Goal: Task Accomplishment & Management: Manage account settings

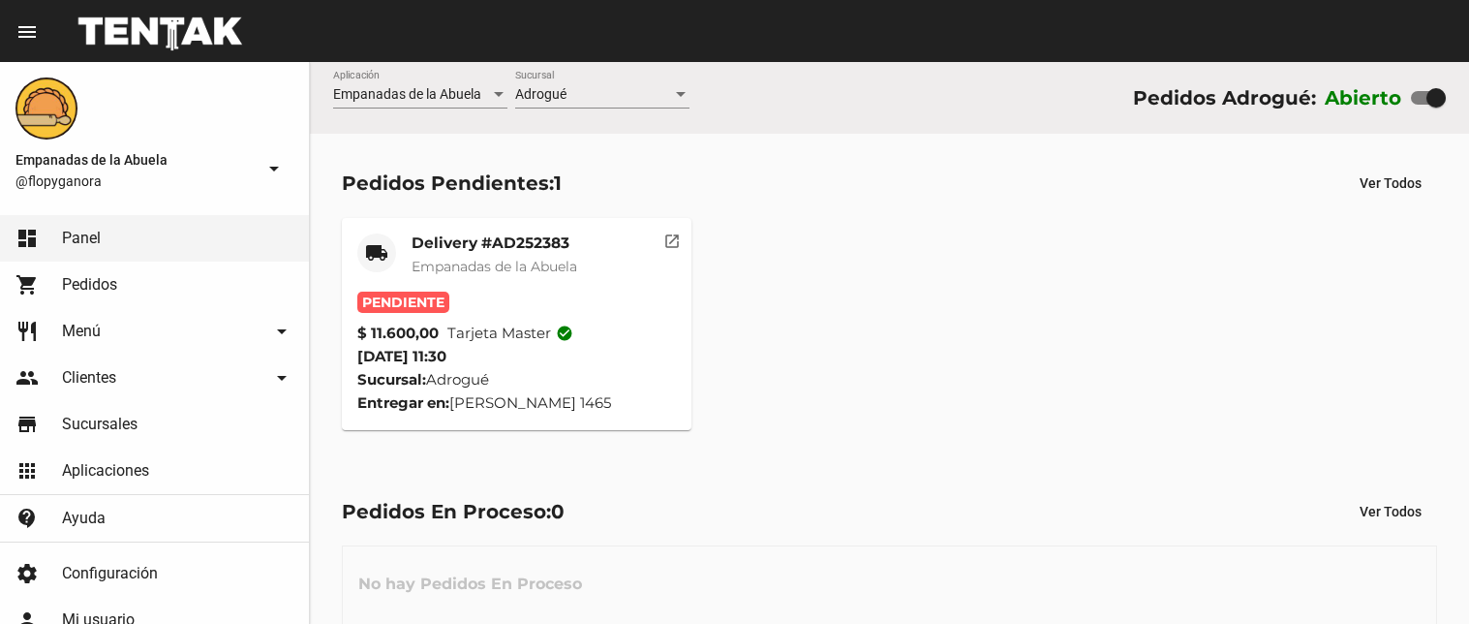
click at [562, 242] on mat-card-title "Delivery #AD252383" at bounding box center [495, 242] width 166 height 19
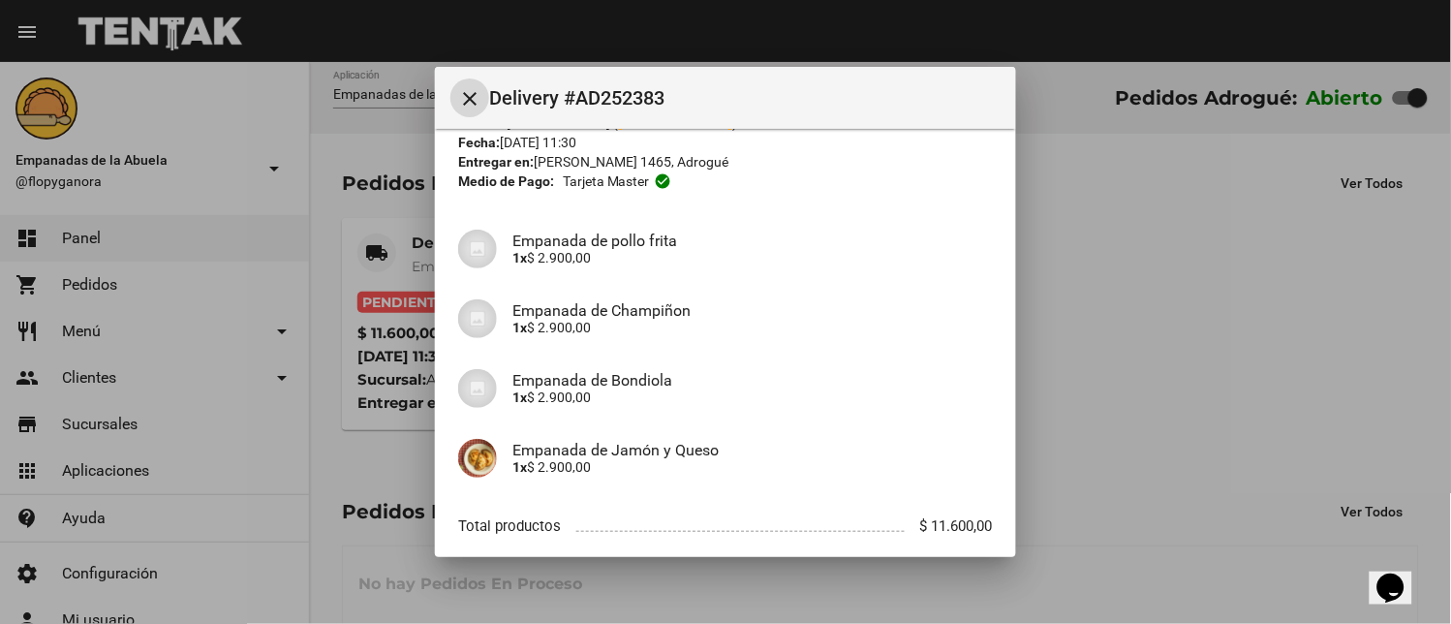
scroll to position [188, 0]
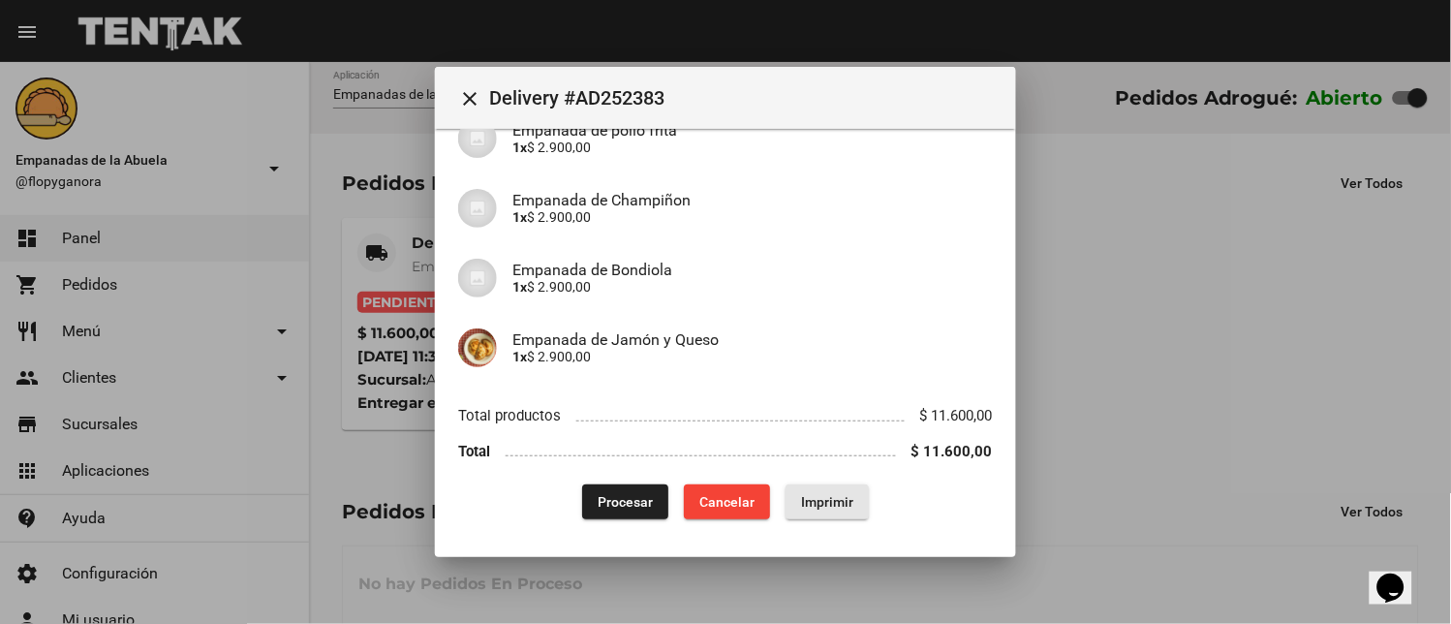
click at [821, 496] on span "Imprimir" at bounding box center [827, 501] width 52 height 15
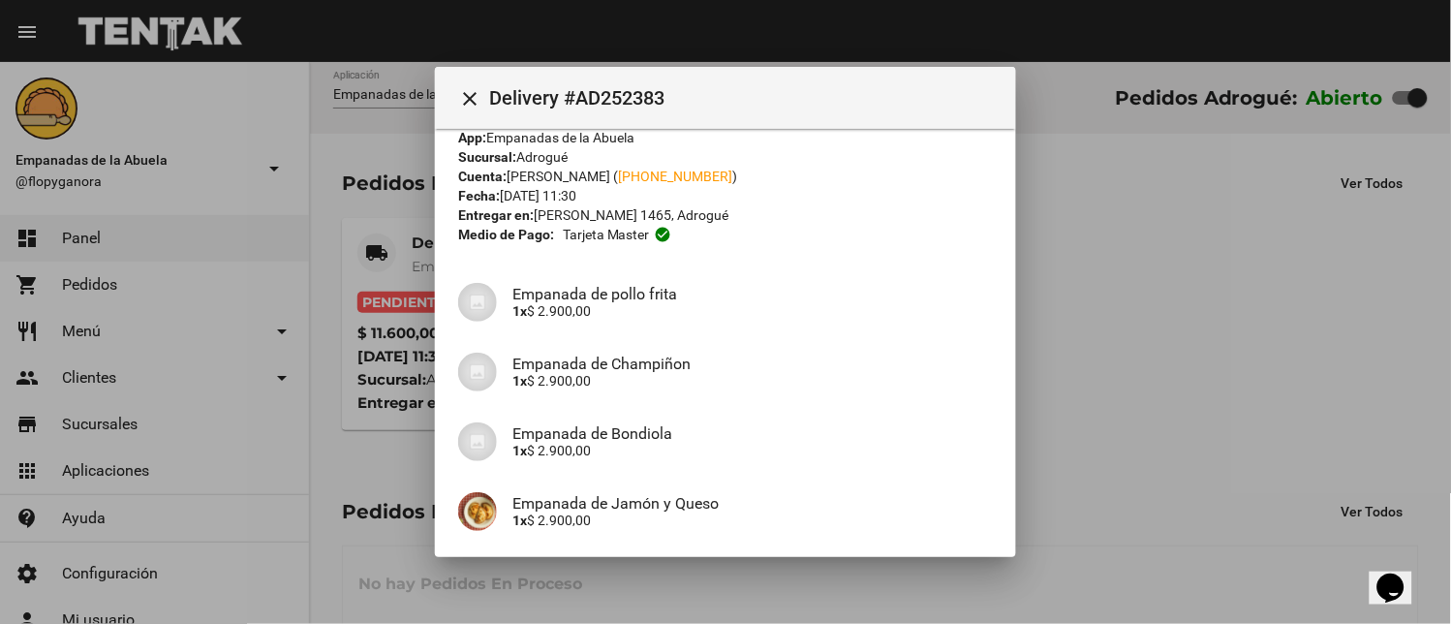
scroll to position [188, 0]
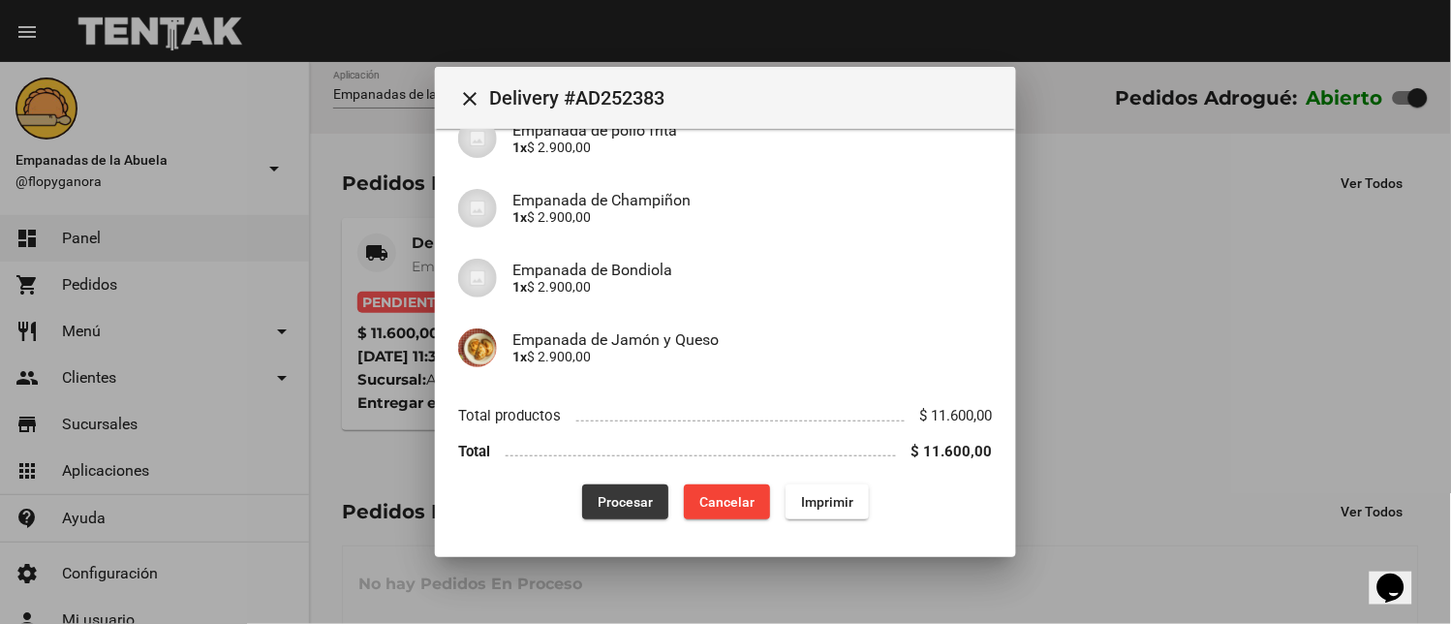
click at [633, 515] on button "Procesar" at bounding box center [625, 501] width 86 height 35
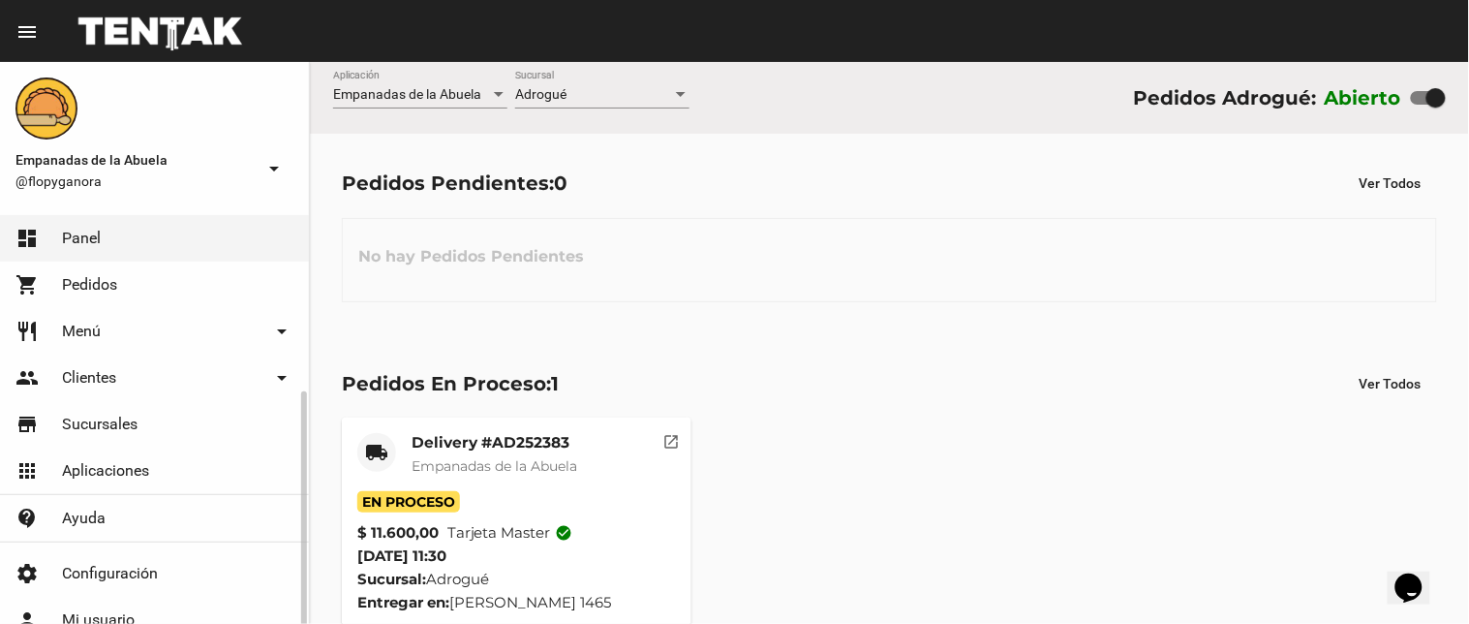
scroll to position [102, 0]
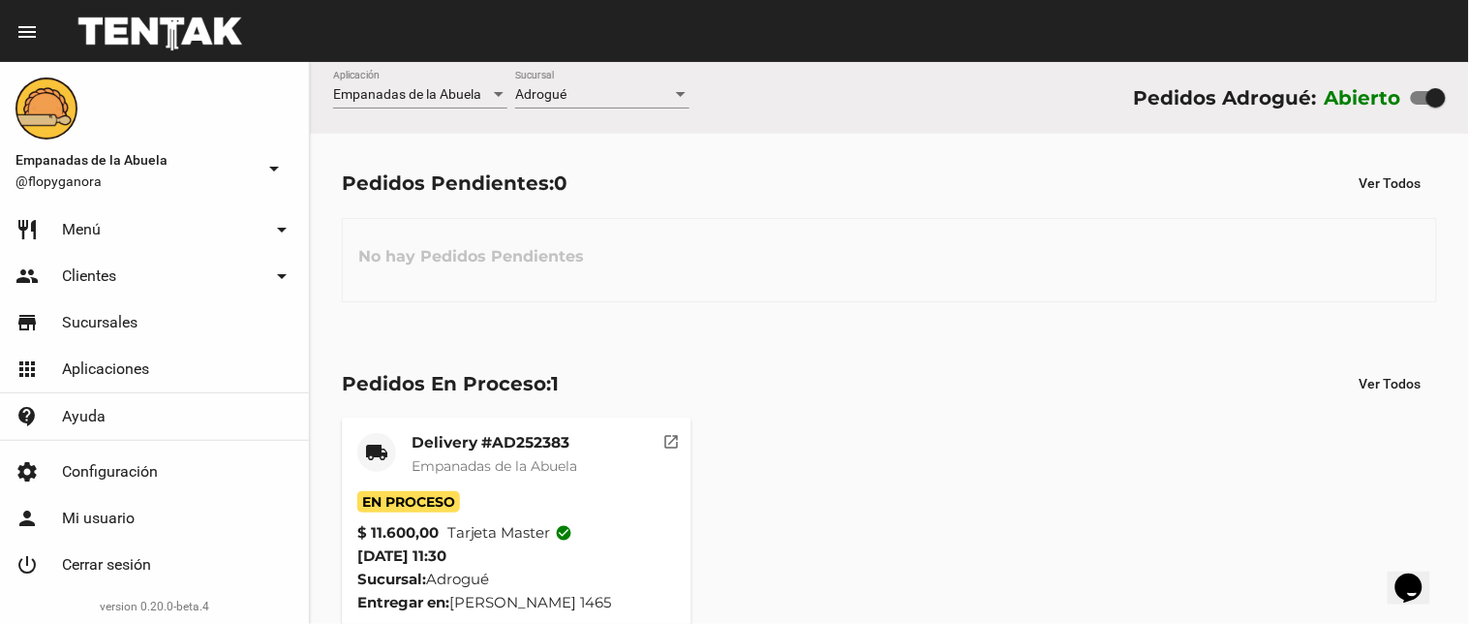
drag, startPoint x: 723, startPoint y: 375, endPoint x: 415, endPoint y: 1, distance: 485.0
click at [723, 368] on div "Pedidos En Proceso: 1 Ver Todos" at bounding box center [889, 383] width 1095 height 35
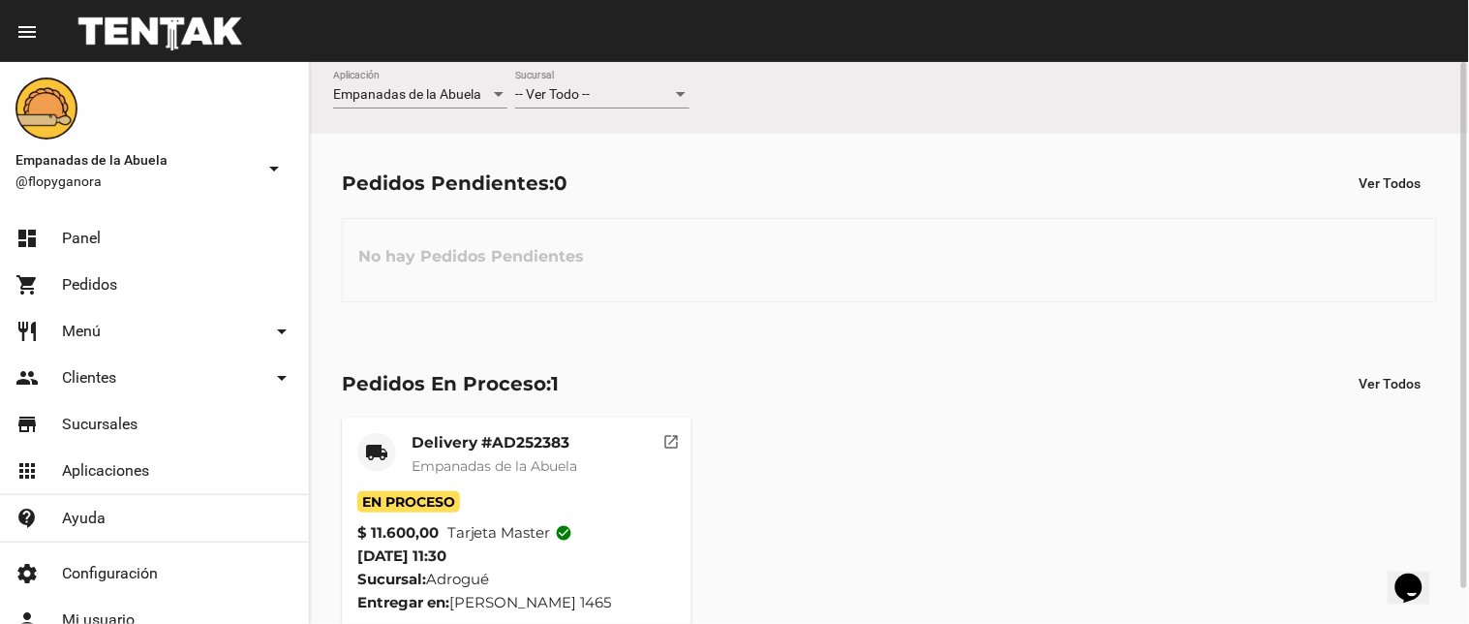
scroll to position [37, 0]
click at [630, 246] on div "No hay Pedidos Pendientes" at bounding box center [889, 260] width 1095 height 84
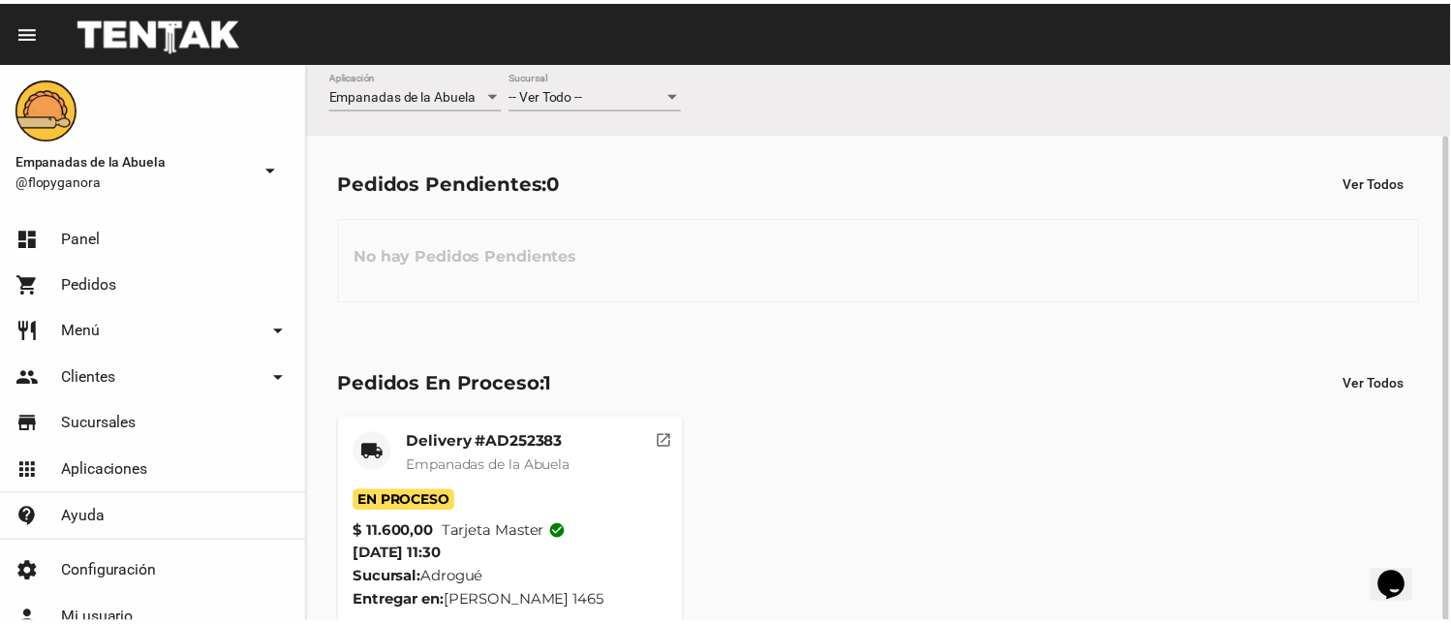
scroll to position [37, 0]
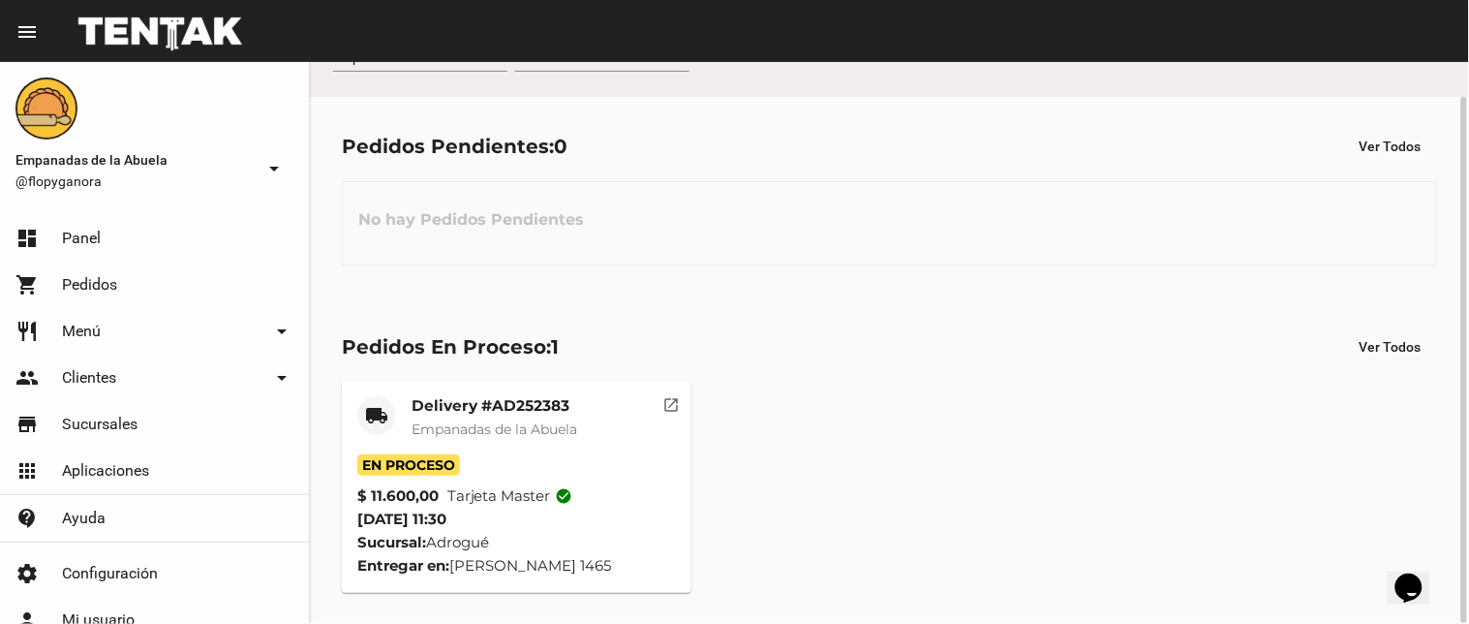
click at [504, 451] on div "Delivery #AD252383 Empanadas de la Abuela" at bounding box center [495, 425] width 166 height 58
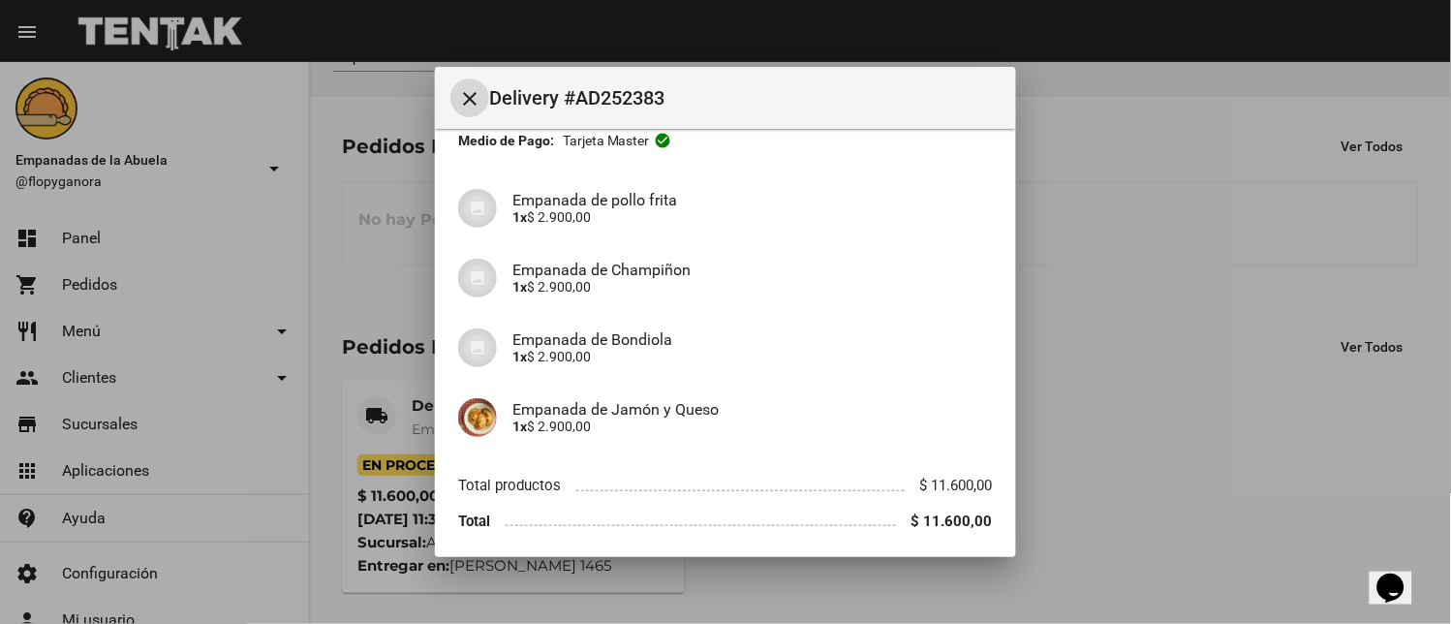
scroll to position [188, 0]
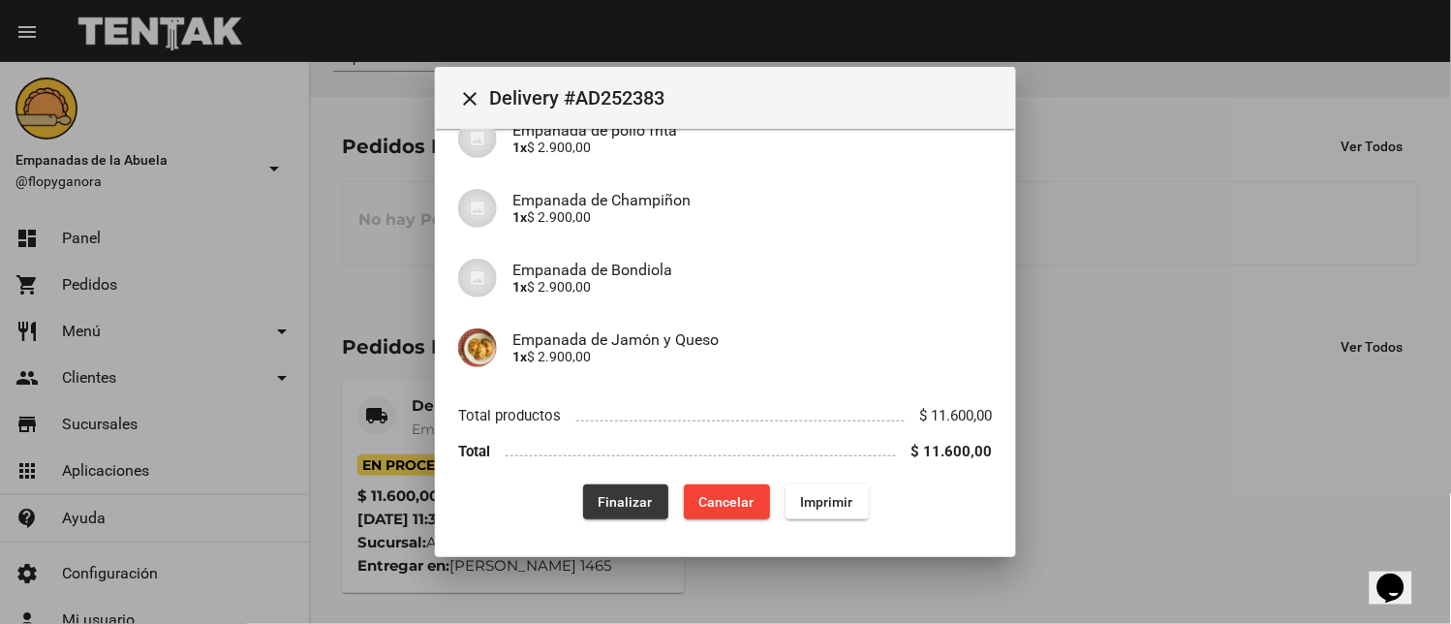
click at [625, 507] on span "Finalizar" at bounding box center [626, 501] width 54 height 15
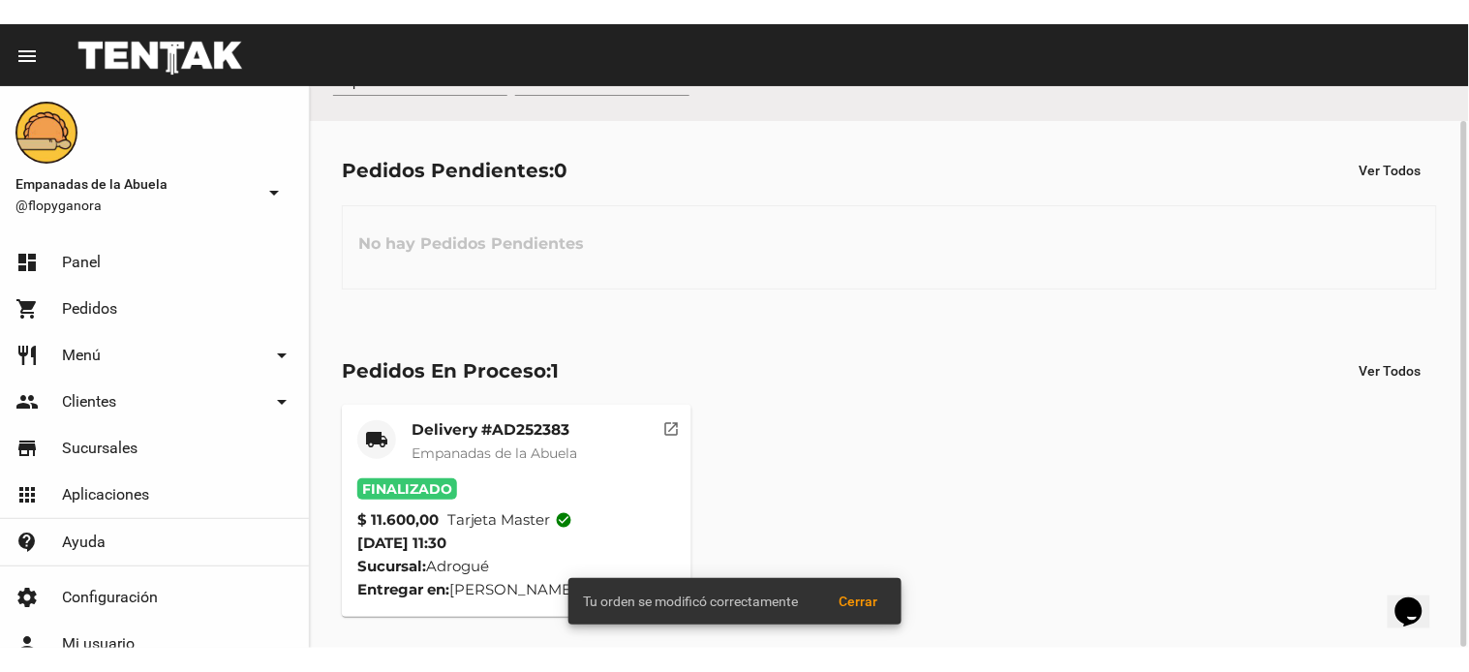
scroll to position [0, 0]
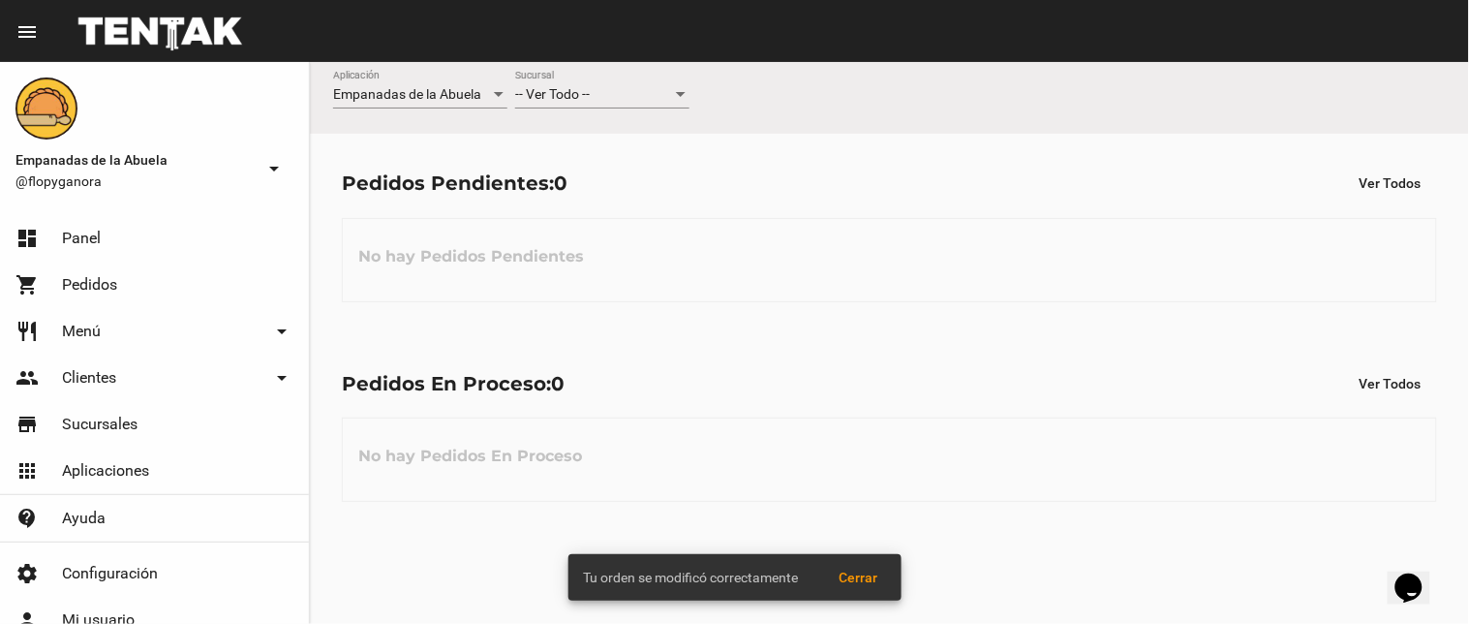
click at [535, 411] on div "Pedidos En Proceso: 0 Ver Todos No hay Pedidos En Proceso" at bounding box center [889, 434] width 1159 height 200
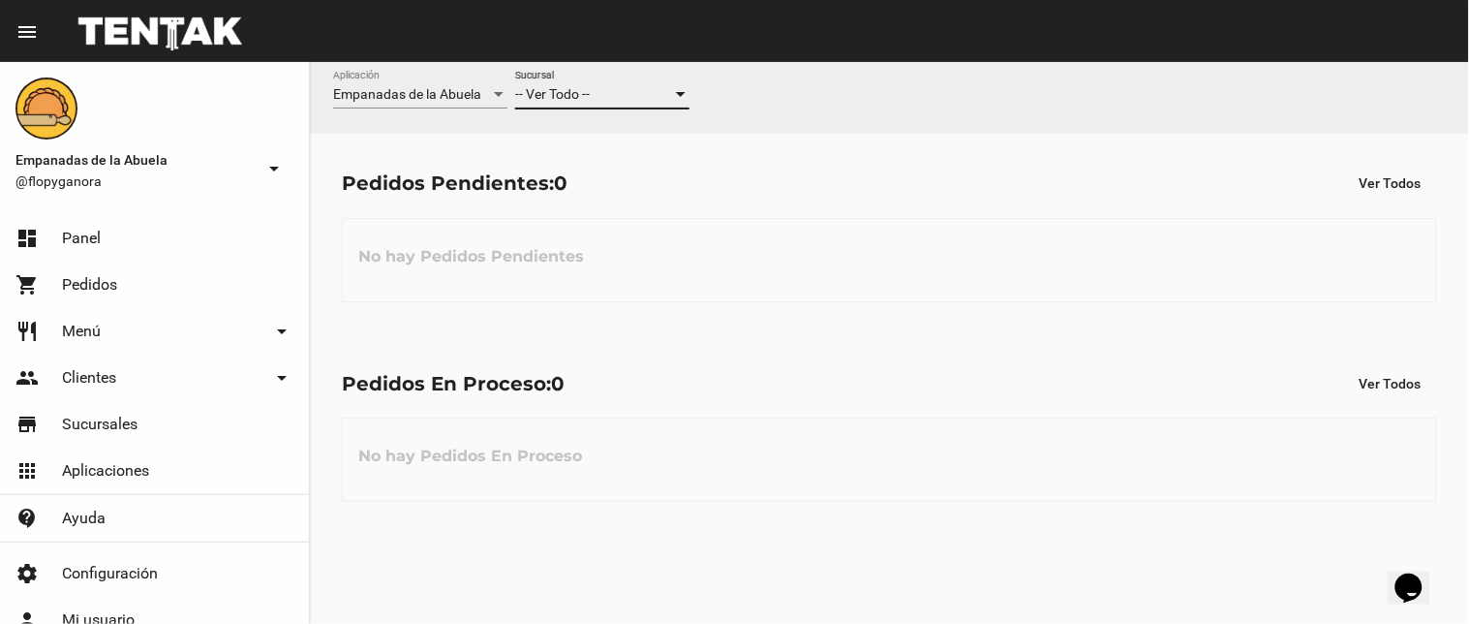
click at [575, 91] on span "-- Ver Todo --" at bounding box center [552, 93] width 75 height 15
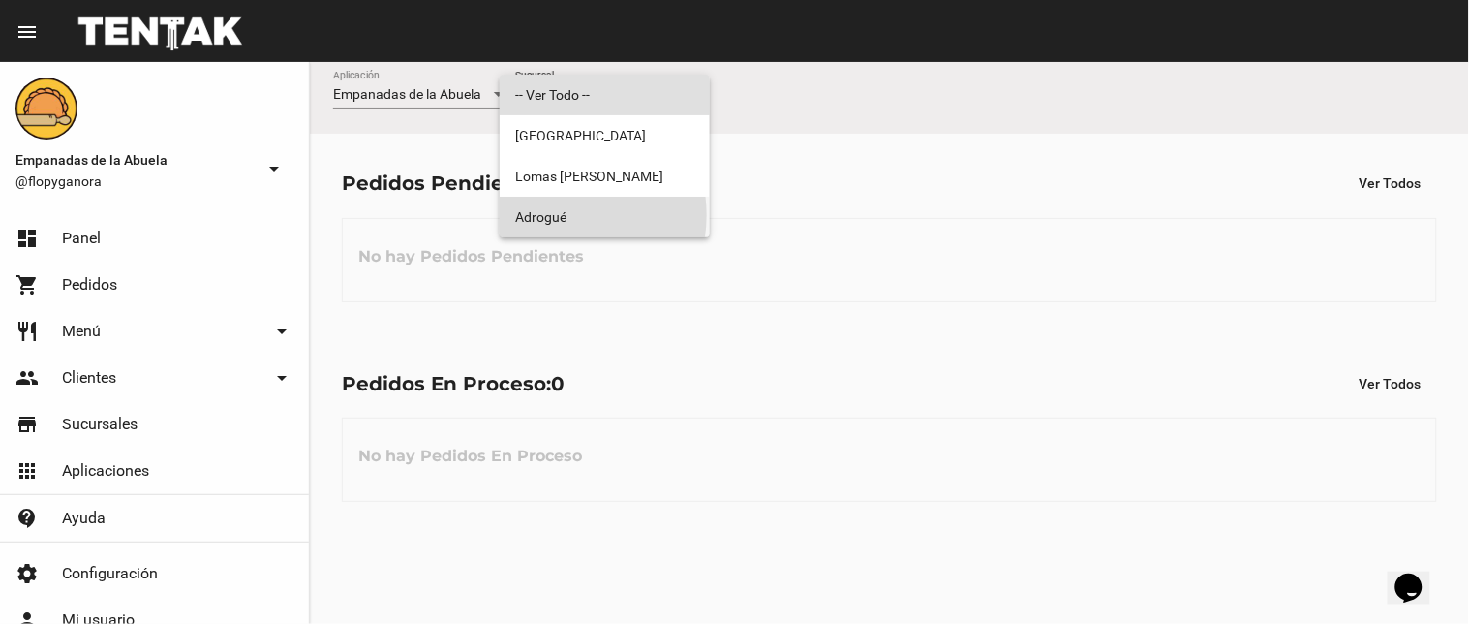
click at [556, 215] on span "Adrogué" at bounding box center [604, 217] width 179 height 41
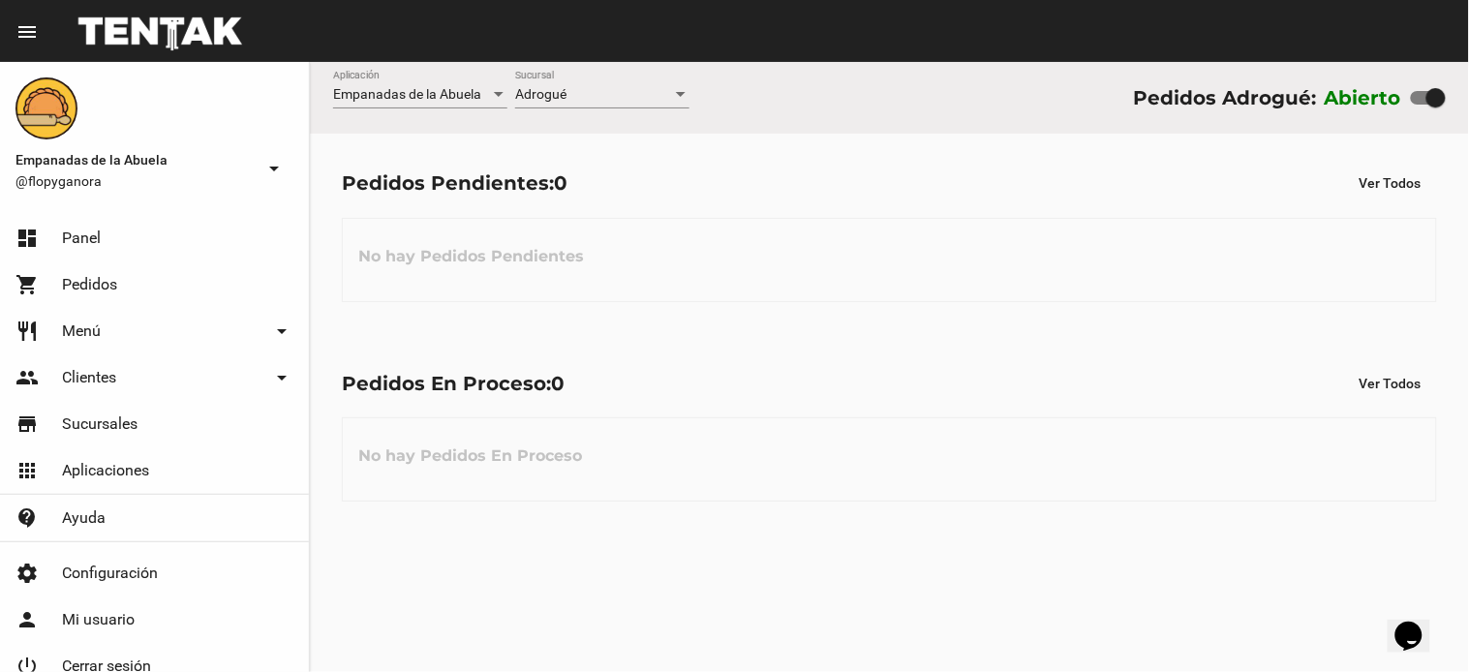
click at [660, 524] on div "Pedidos En Proceso: 0 Ver Todos No hay Pedidos En Proceso" at bounding box center [889, 434] width 1159 height 200
click at [884, 301] on div "No hay Pedidos Pendientes" at bounding box center [889, 260] width 1095 height 84
click at [566, 103] on div "-- Ver Todo -- Sucursal" at bounding box center [602, 90] width 174 height 38
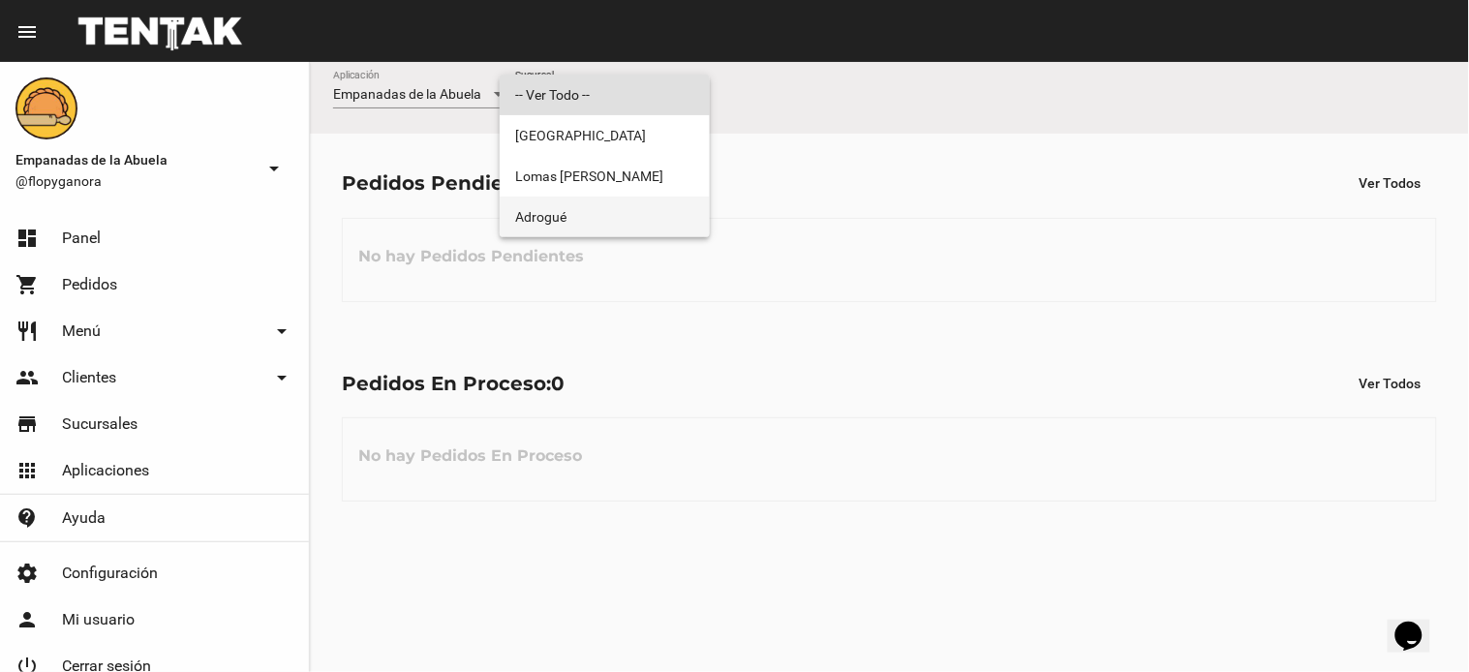
click at [548, 214] on span "Adrogué" at bounding box center [604, 217] width 179 height 41
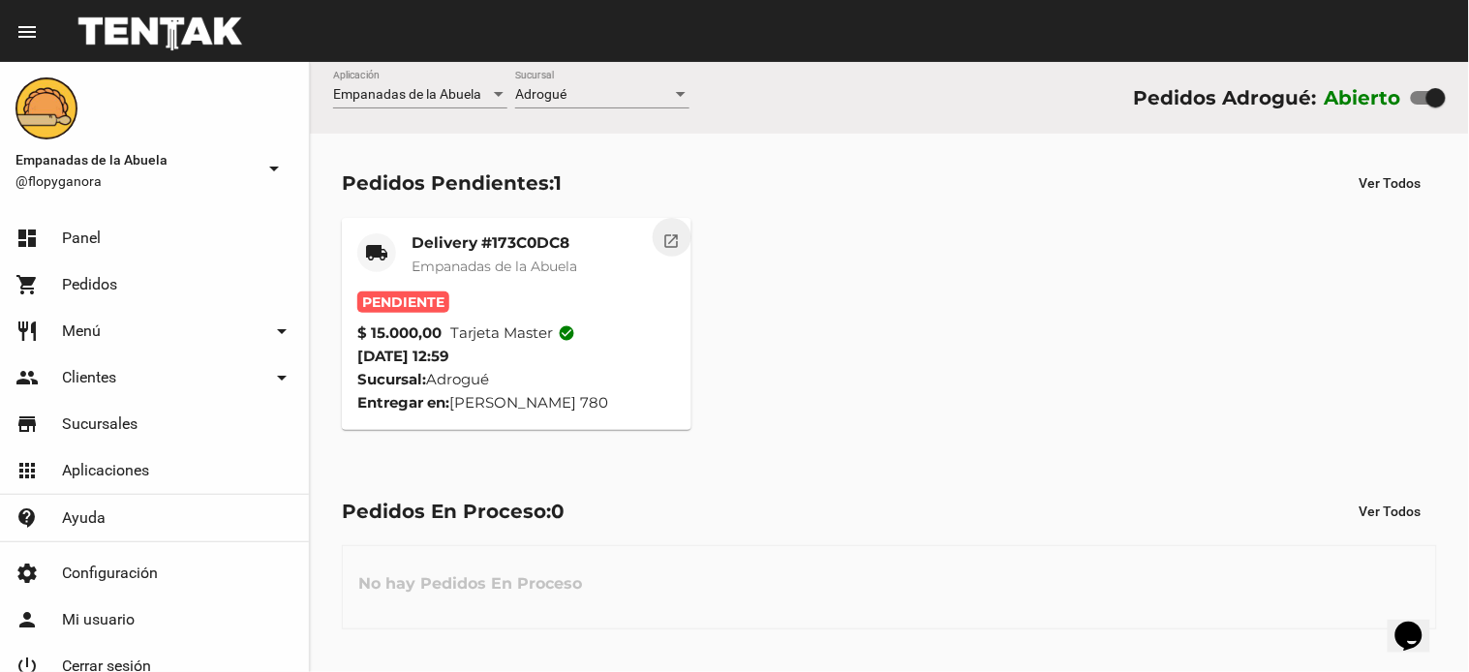
click at [668, 244] on mat-icon "open_in_new" at bounding box center [671, 238] width 17 height 17
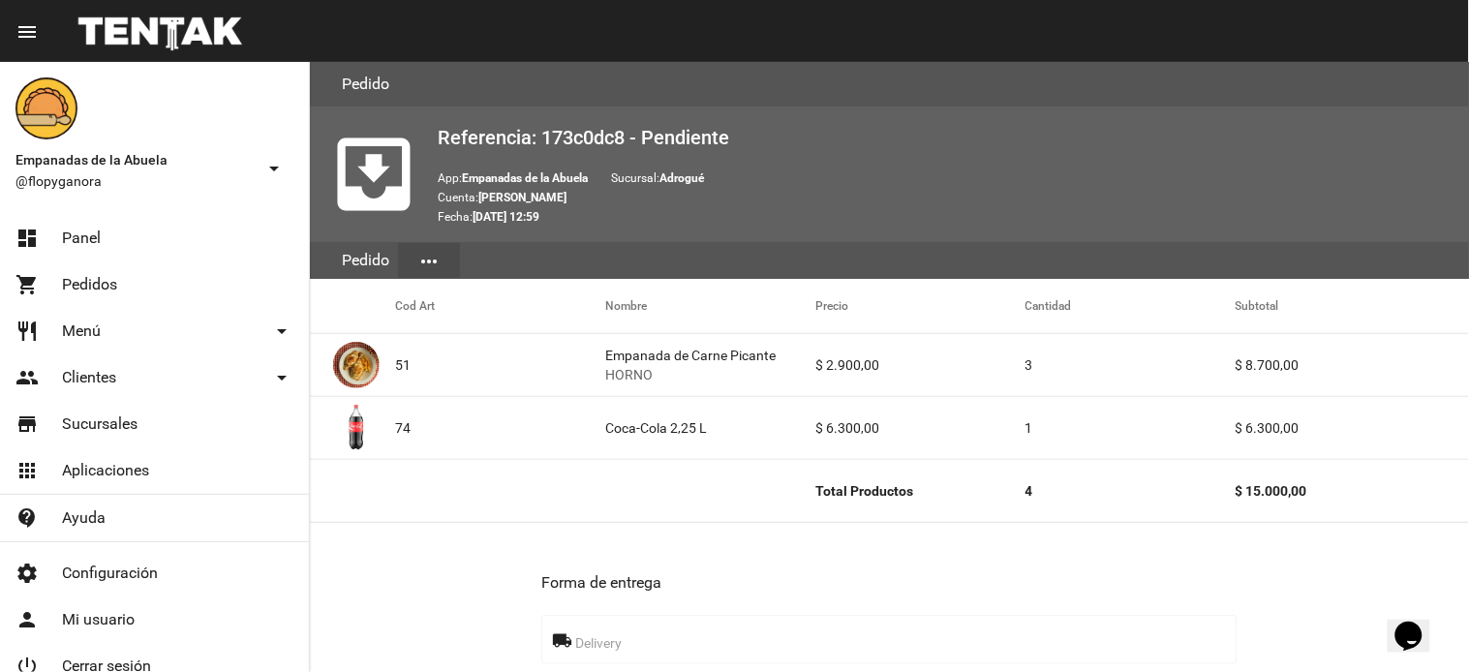
scroll to position [885, 0]
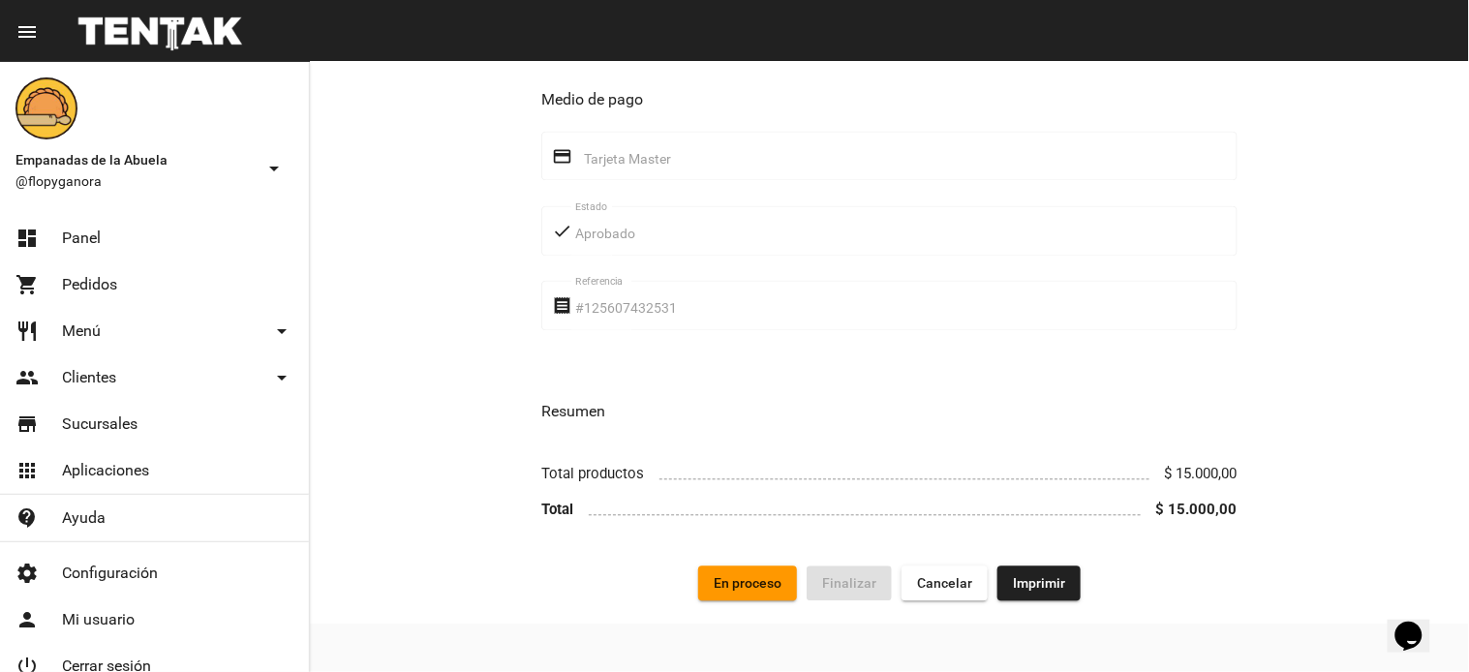
click at [1024, 576] on span "Imprimir" at bounding box center [1039, 583] width 52 height 15
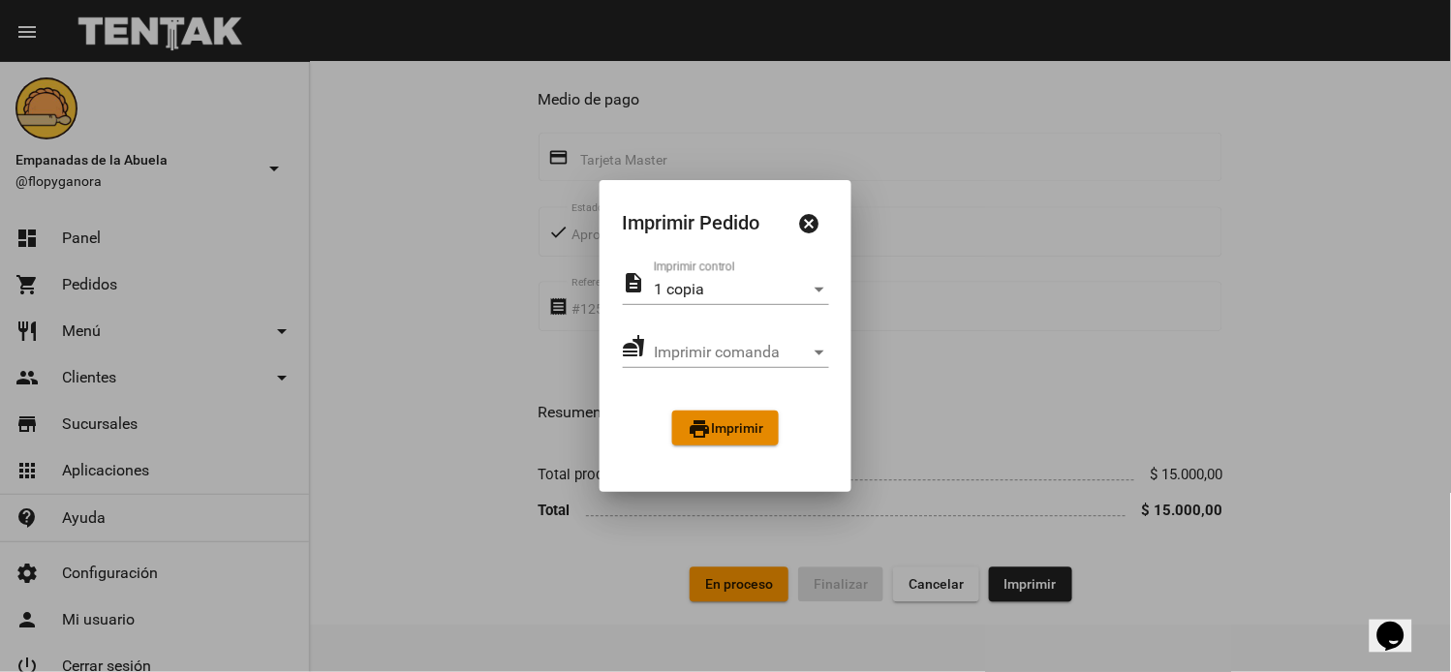
click at [721, 423] on span "print Imprimir" at bounding box center [726, 427] width 76 height 15
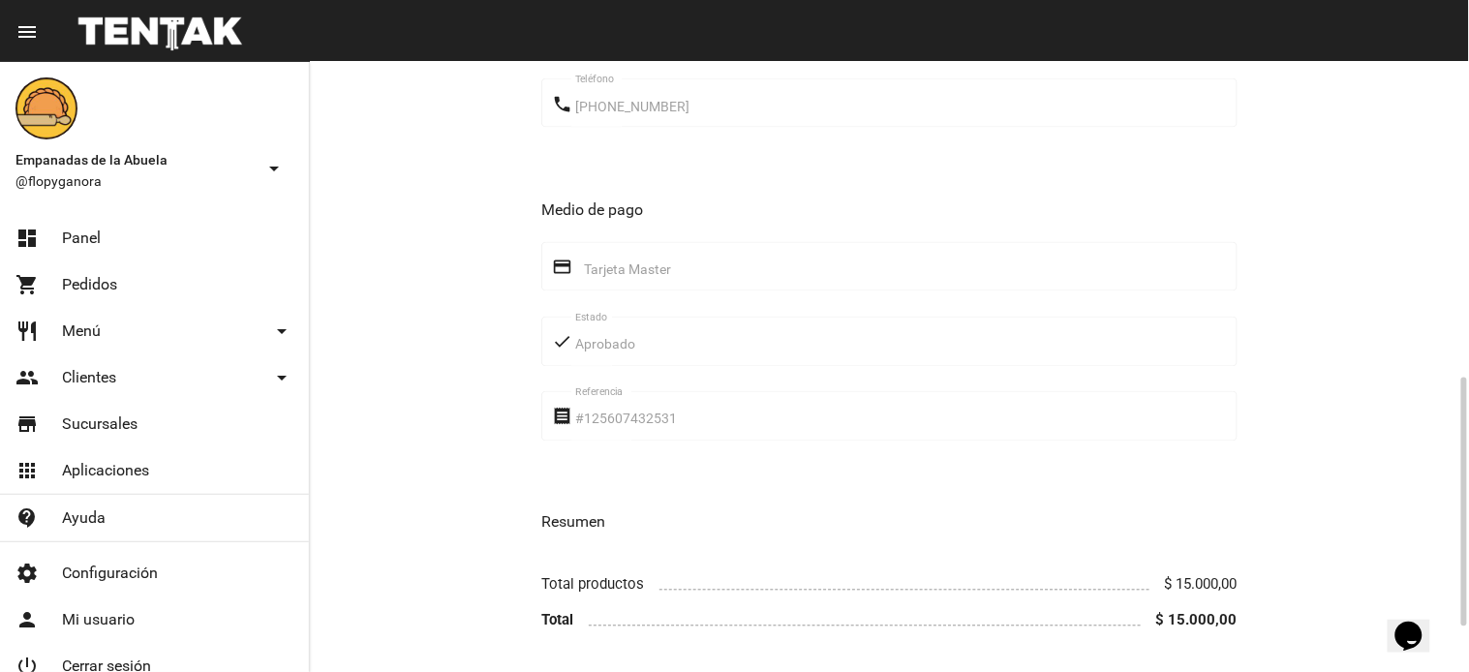
scroll to position [885, 0]
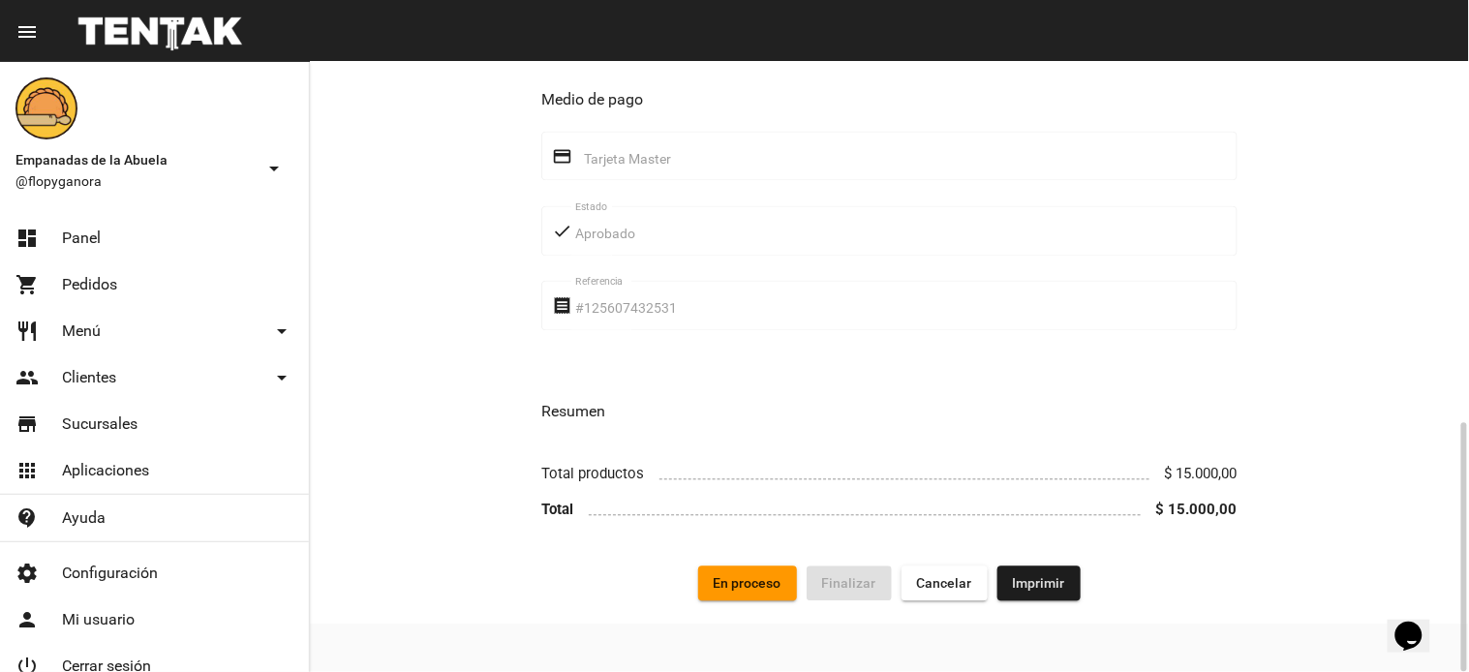
click at [751, 586] on span "En proceso" at bounding box center [748, 583] width 68 height 15
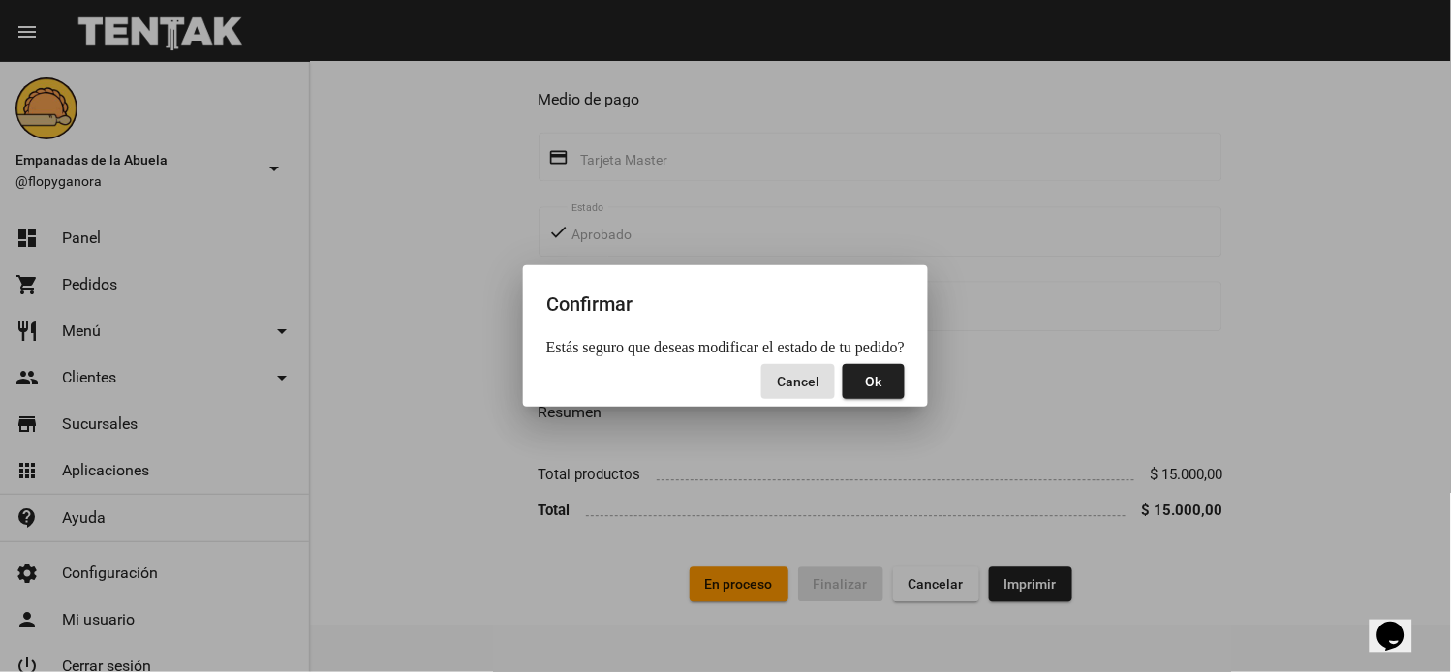
click at [882, 382] on span "Ok" at bounding box center [874, 381] width 16 height 15
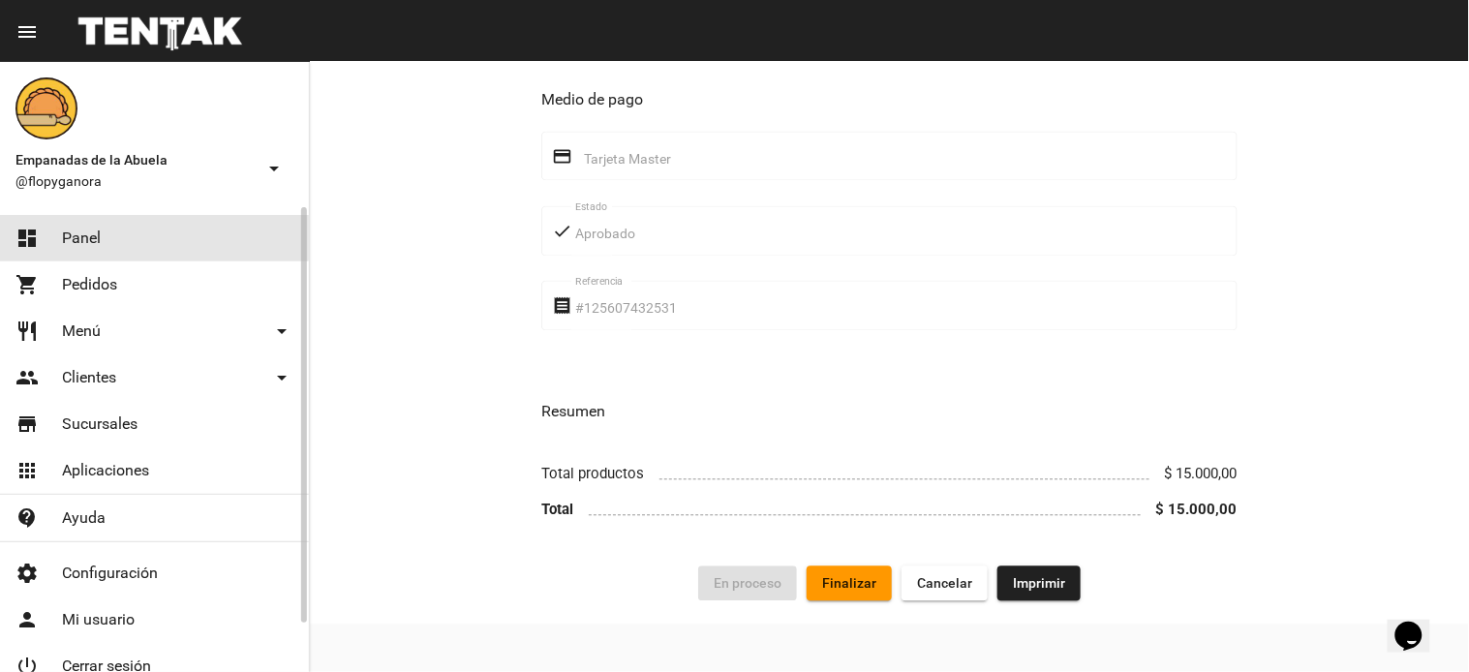
click at [98, 215] on link "dashboard Panel" at bounding box center [154, 238] width 309 height 46
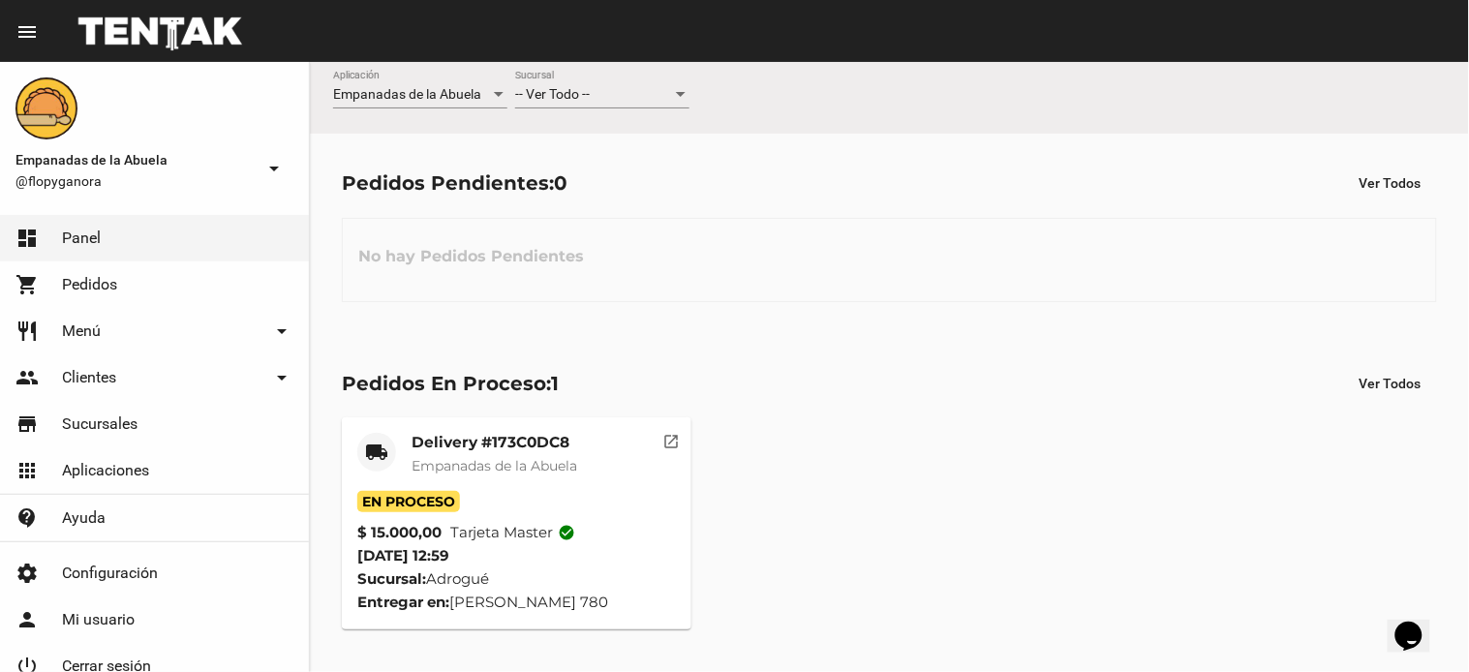
click at [736, 179] on div "Pedidos Pendientes: 0 Ver Todos" at bounding box center [889, 183] width 1095 height 35
click at [497, 205] on div "Pedidos Pendientes: 0 Ver Todos No hay Pedidos Pendientes" at bounding box center [889, 234] width 1159 height 200
click at [675, 441] on mat-icon "open_in_new" at bounding box center [671, 438] width 17 height 17
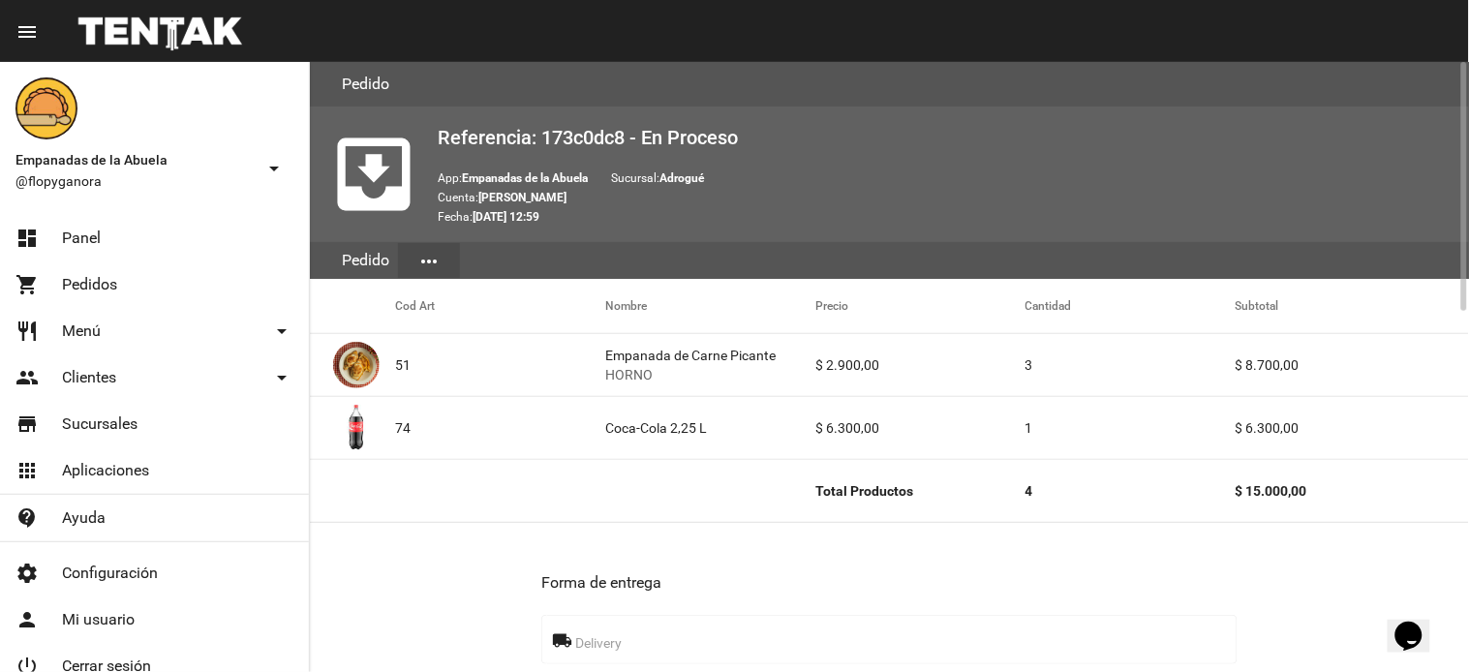
scroll to position [885, 0]
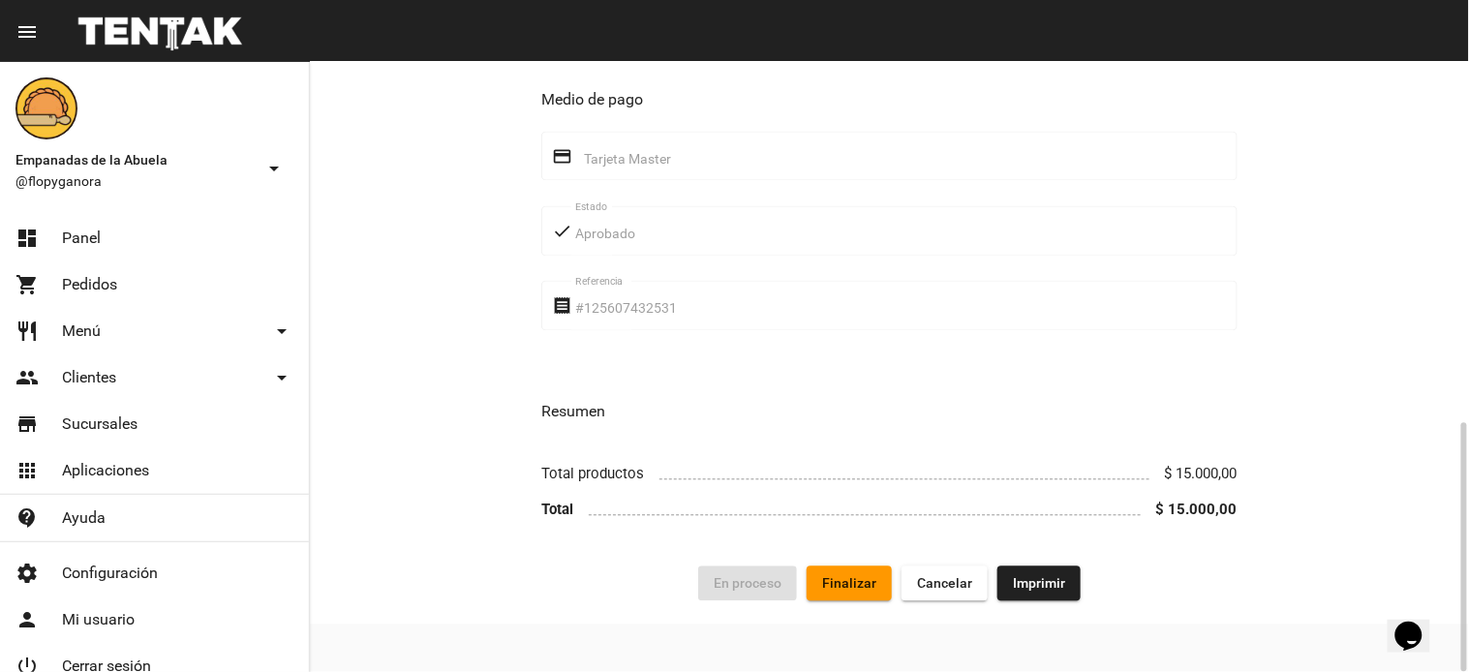
click at [860, 587] on span "Finalizar" at bounding box center [849, 583] width 54 height 15
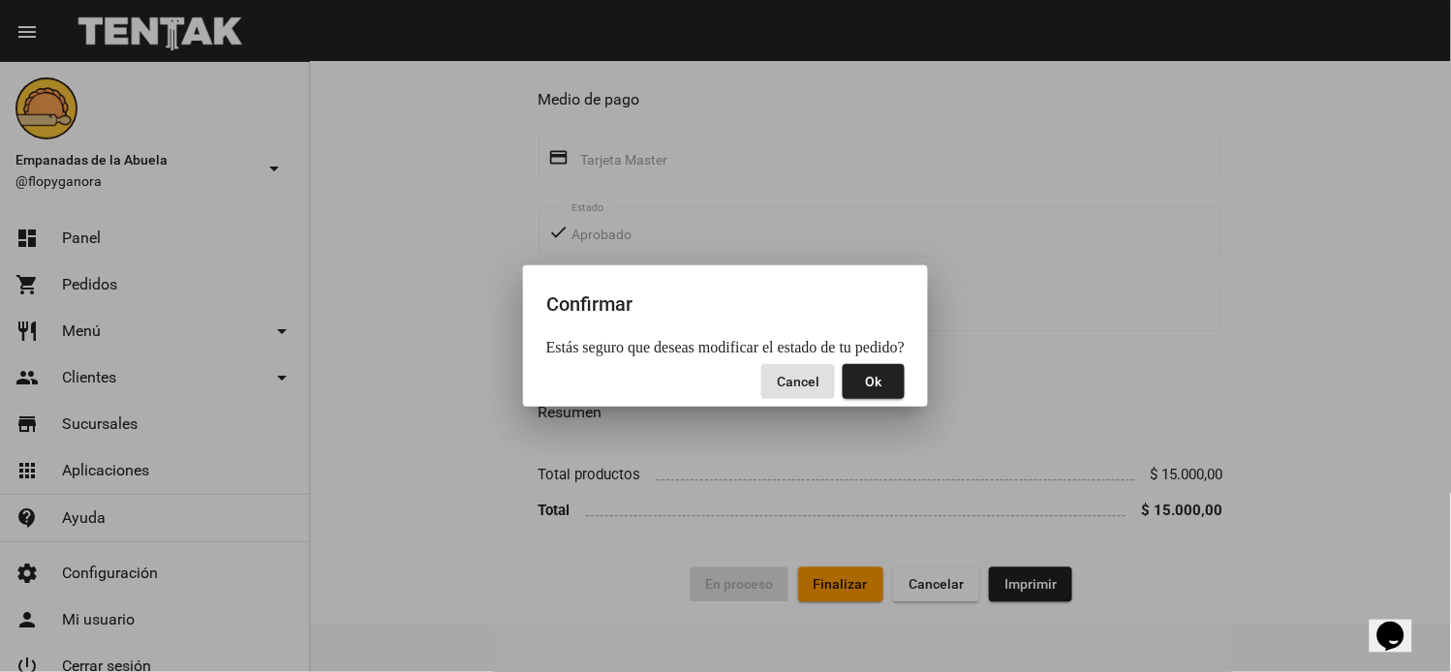
click at [864, 368] on button "Ok" at bounding box center [874, 381] width 62 height 35
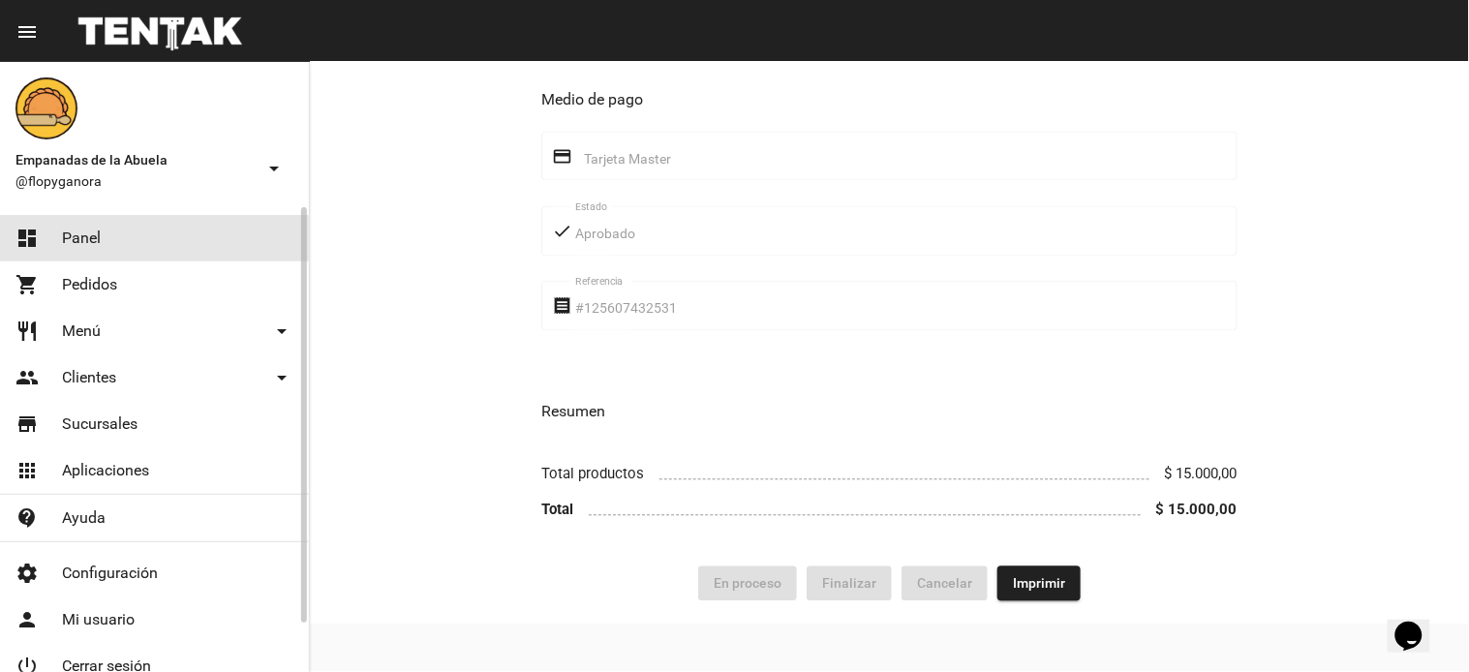
click at [117, 244] on link "dashboard Panel" at bounding box center [154, 238] width 309 height 46
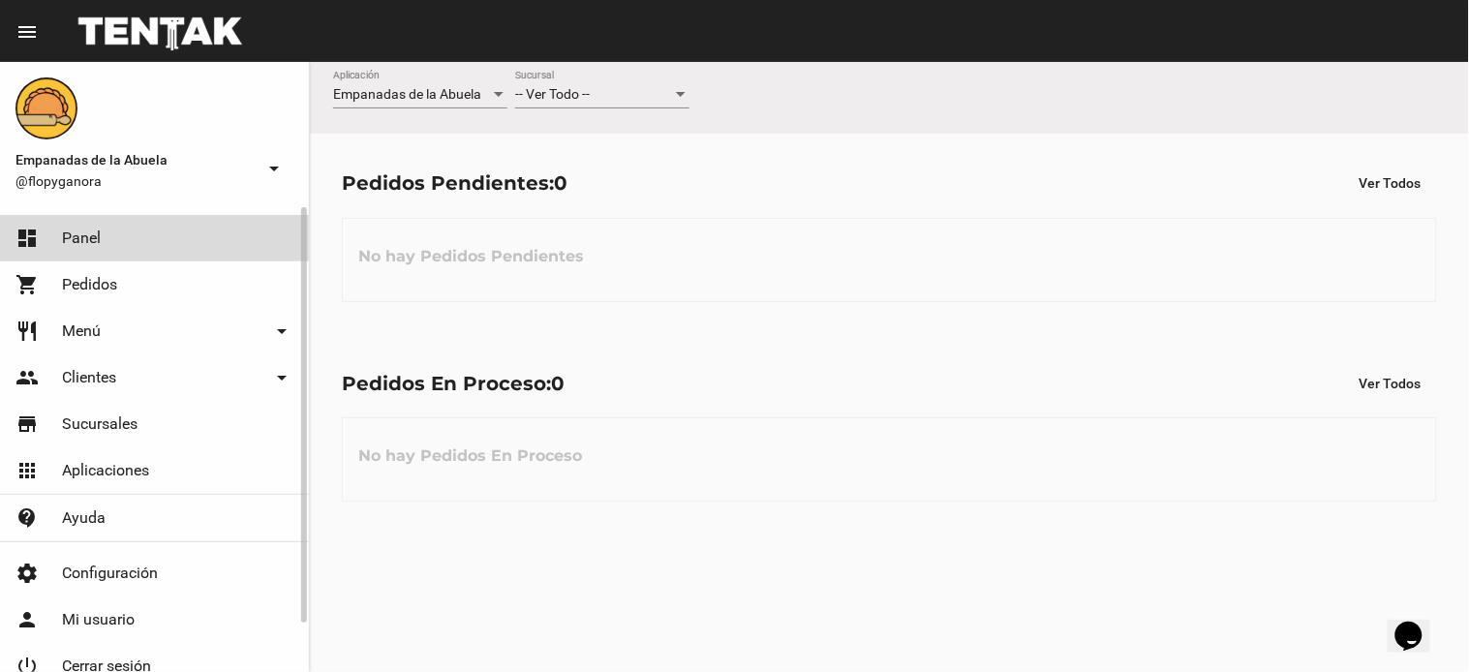
click at [89, 244] on span "Panel" at bounding box center [81, 238] width 39 height 19
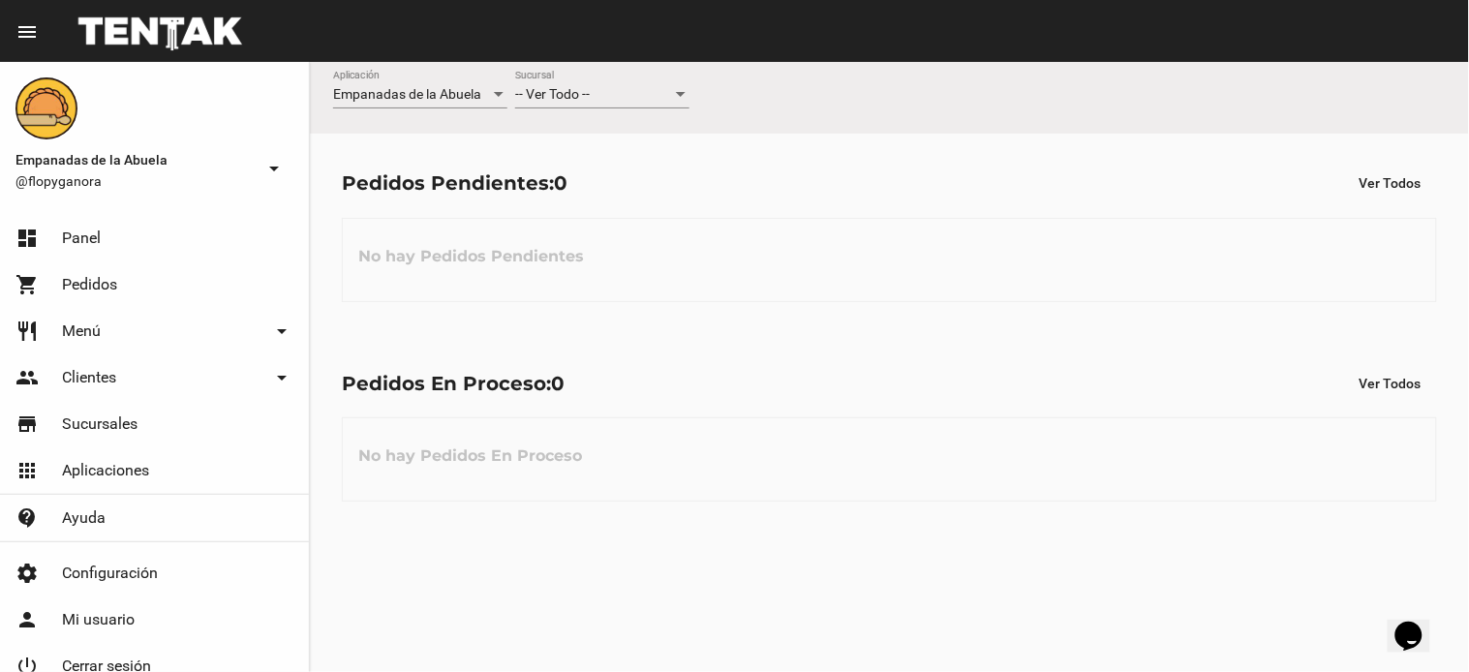
click at [654, 81] on div "-- Ver Todo -- Sucursal" at bounding box center [602, 90] width 174 height 38
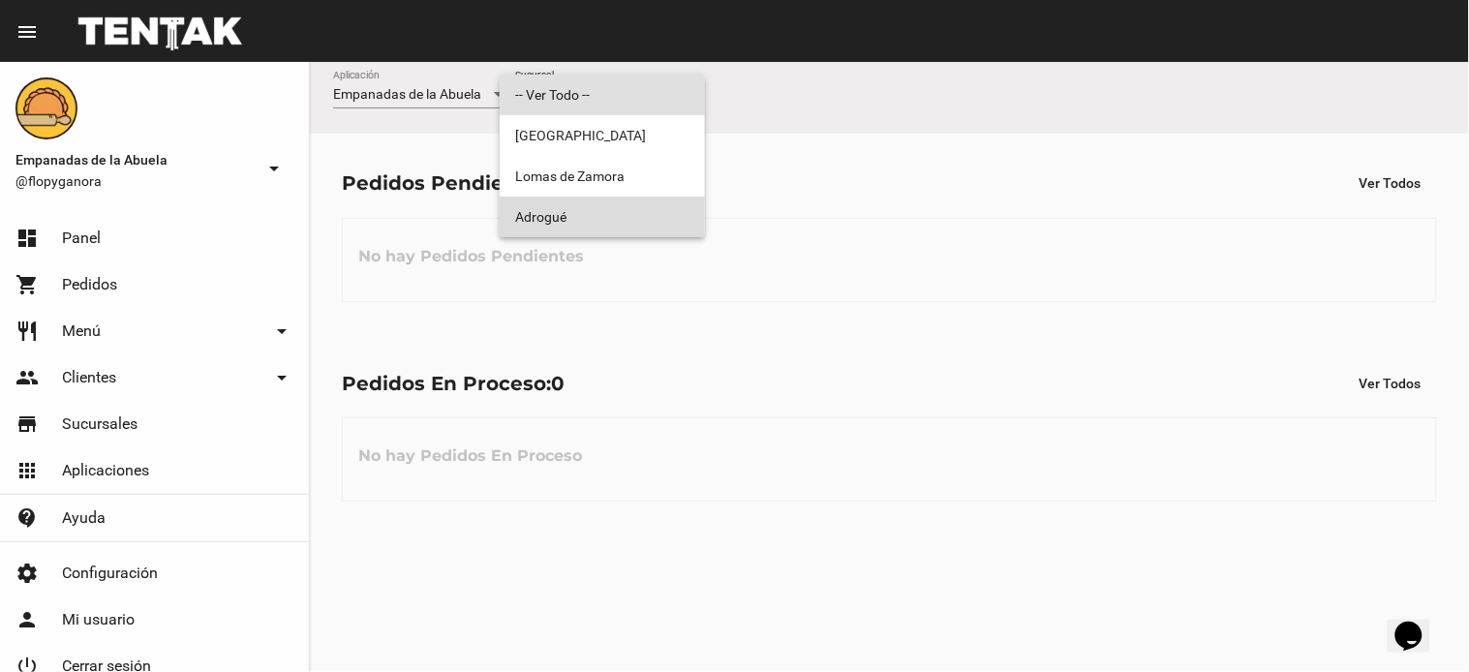
click at [615, 205] on span "Adrogué" at bounding box center [602, 217] width 174 height 41
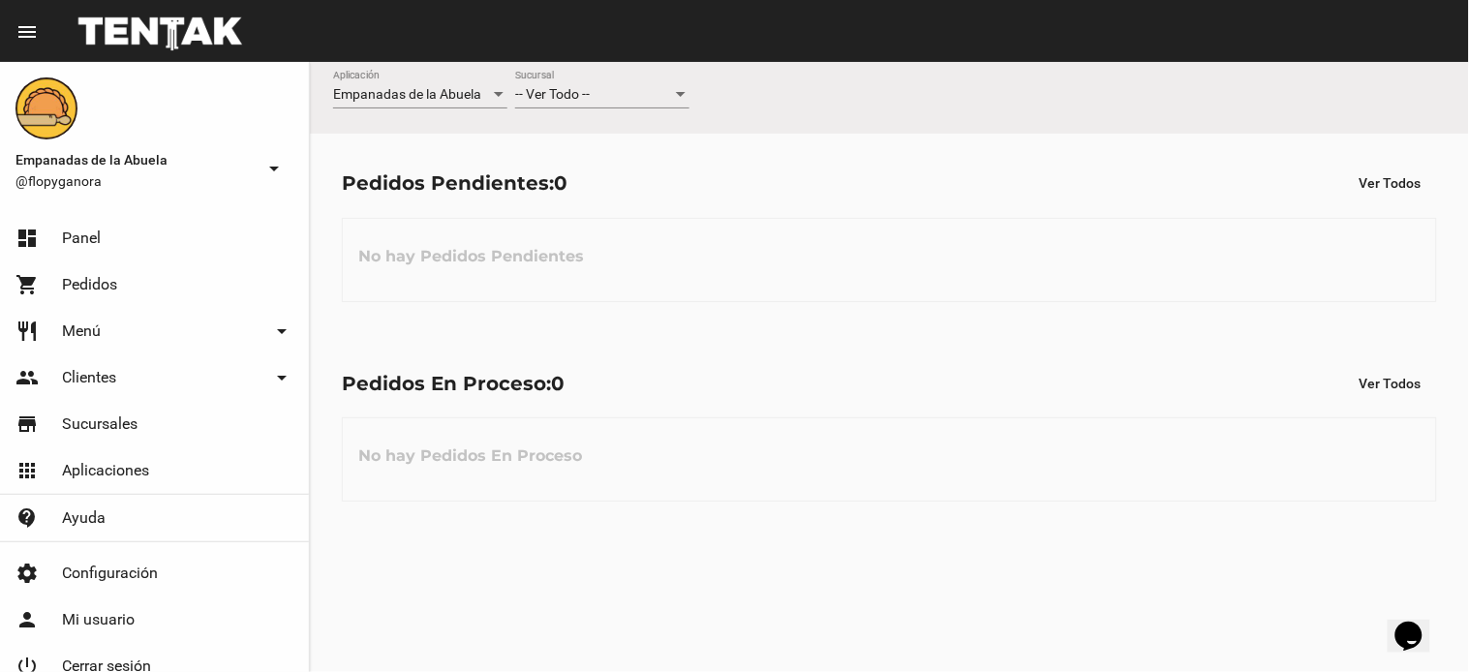
click at [607, 101] on div "-- Ver Todo --" at bounding box center [593, 94] width 157 height 15
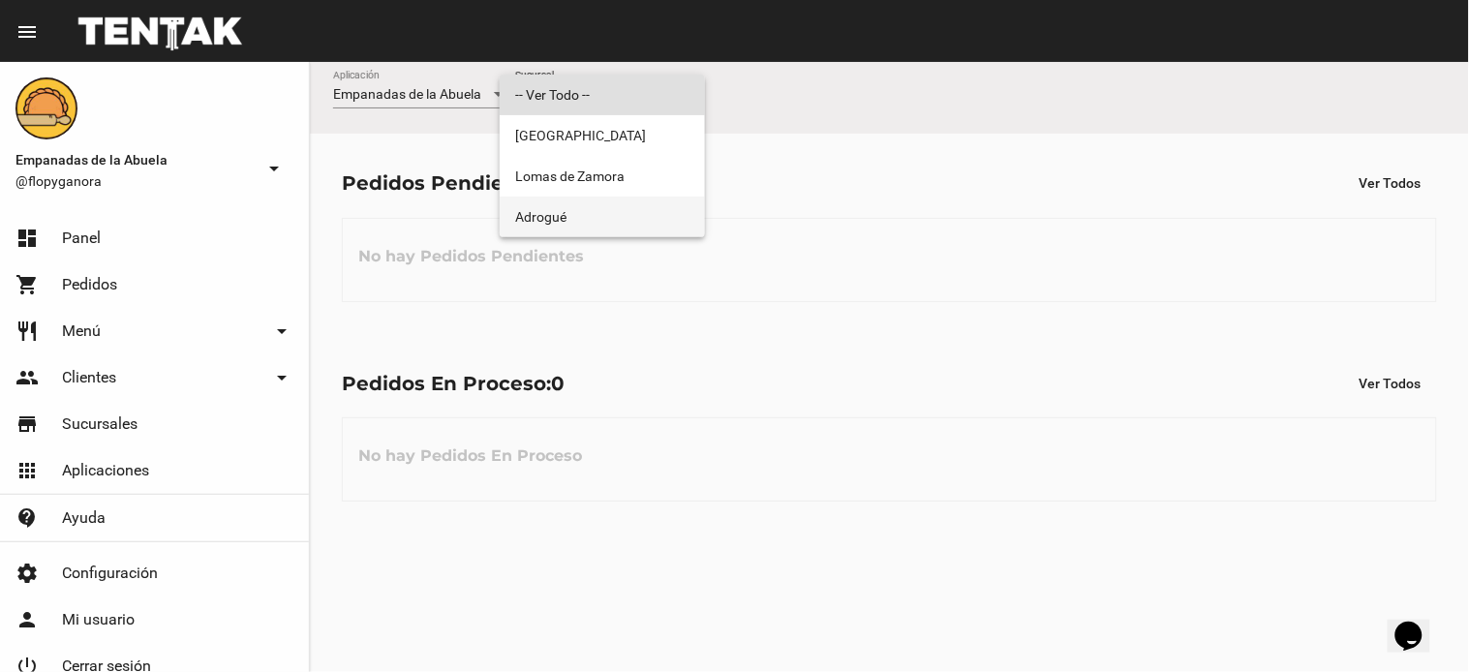
click at [608, 226] on span "Adrogué" at bounding box center [602, 217] width 174 height 41
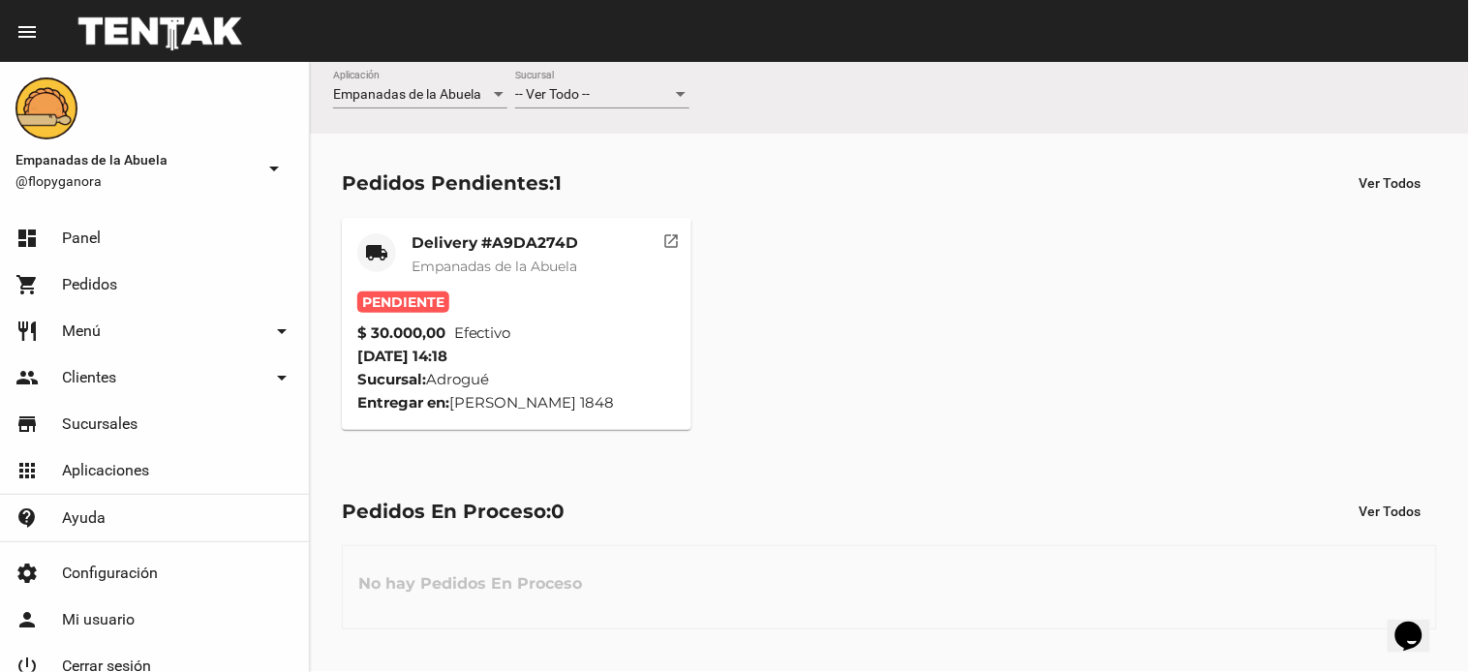
click at [505, 236] on mat-card-title "Delivery #A9DA274D" at bounding box center [495, 242] width 167 height 19
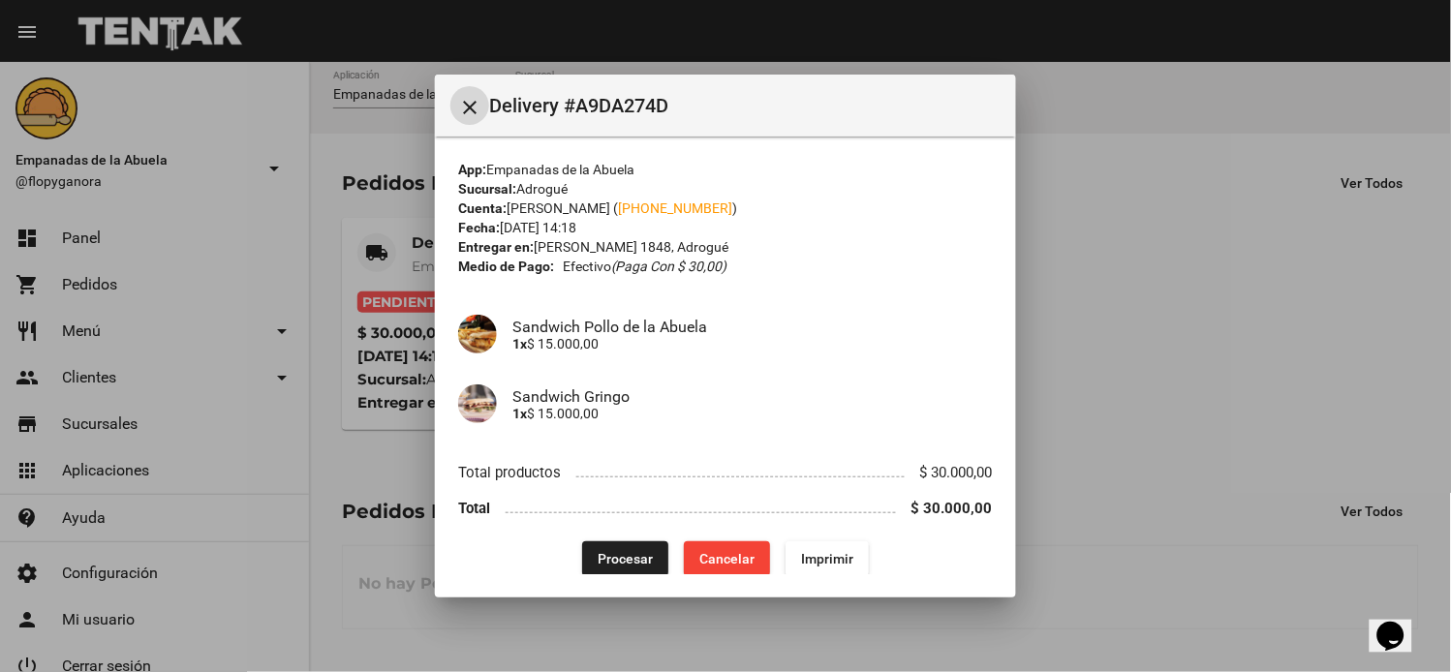
scroll to position [16, 0]
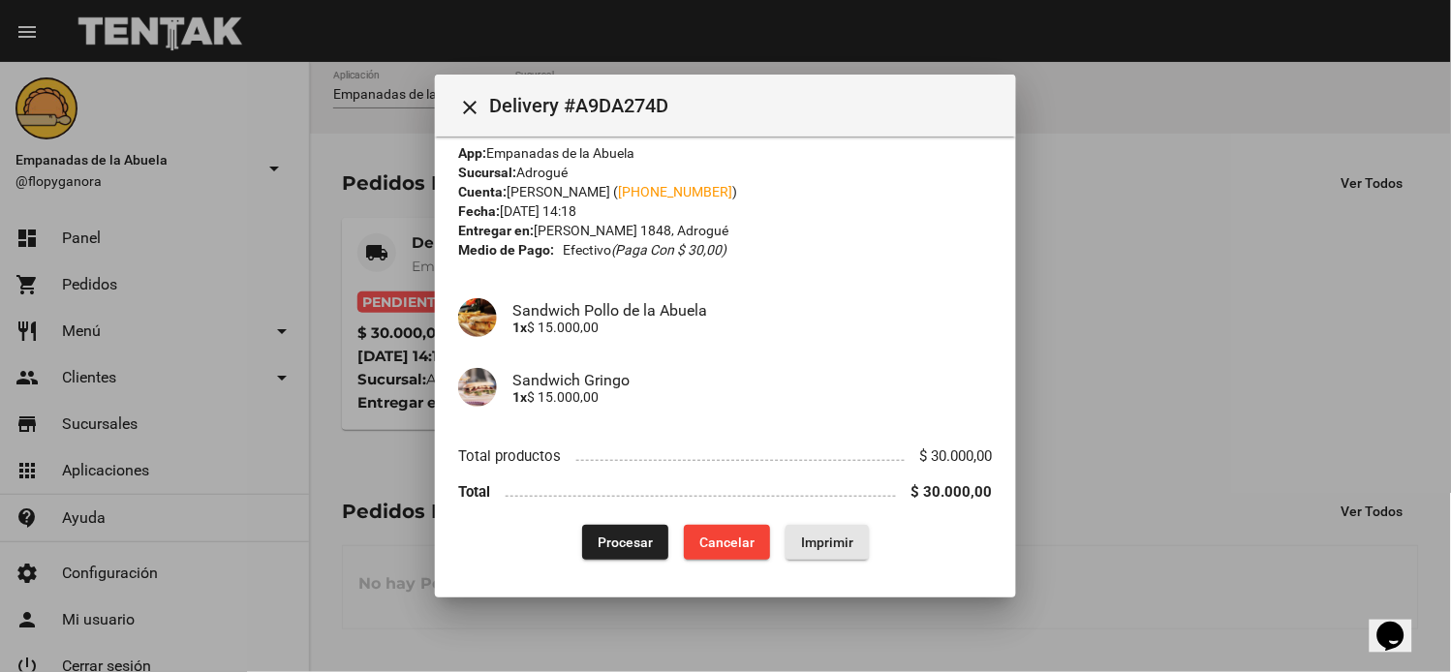
click at [801, 537] on span "Imprimir" at bounding box center [827, 542] width 52 height 15
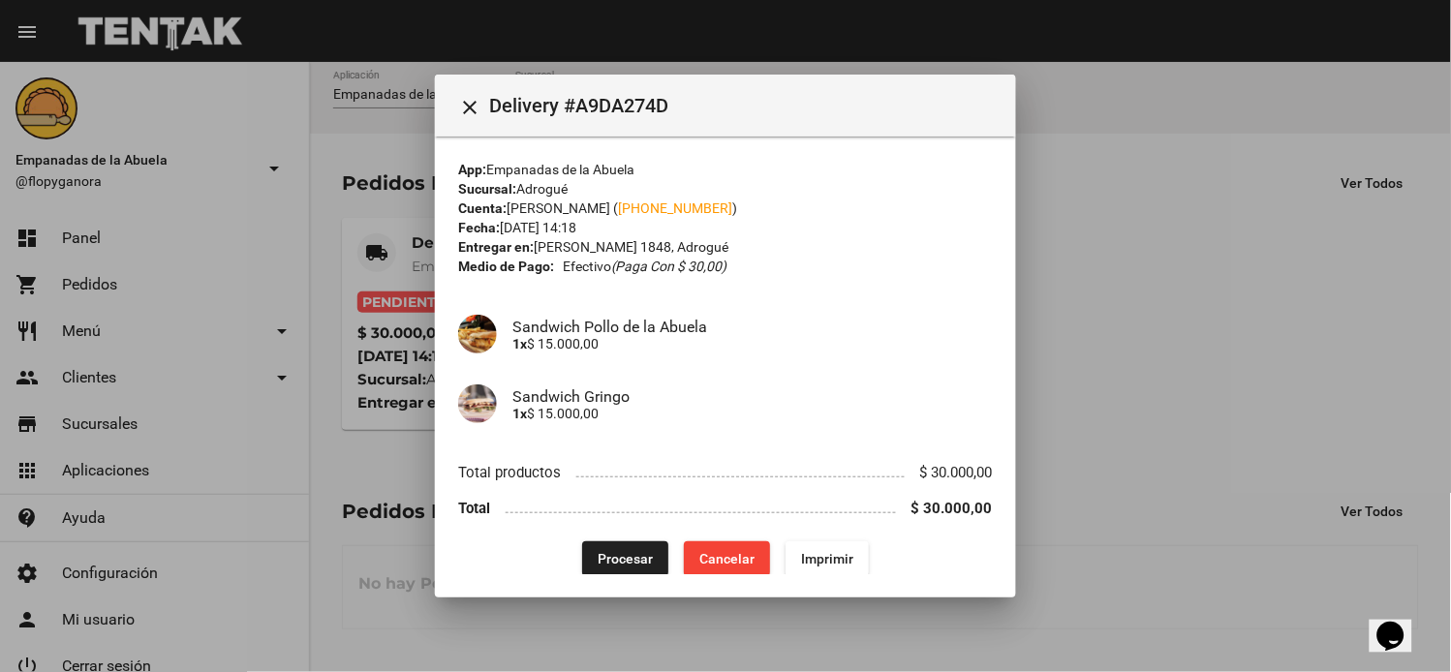
click at [615, 566] on span "Procesar" at bounding box center [625, 558] width 55 height 15
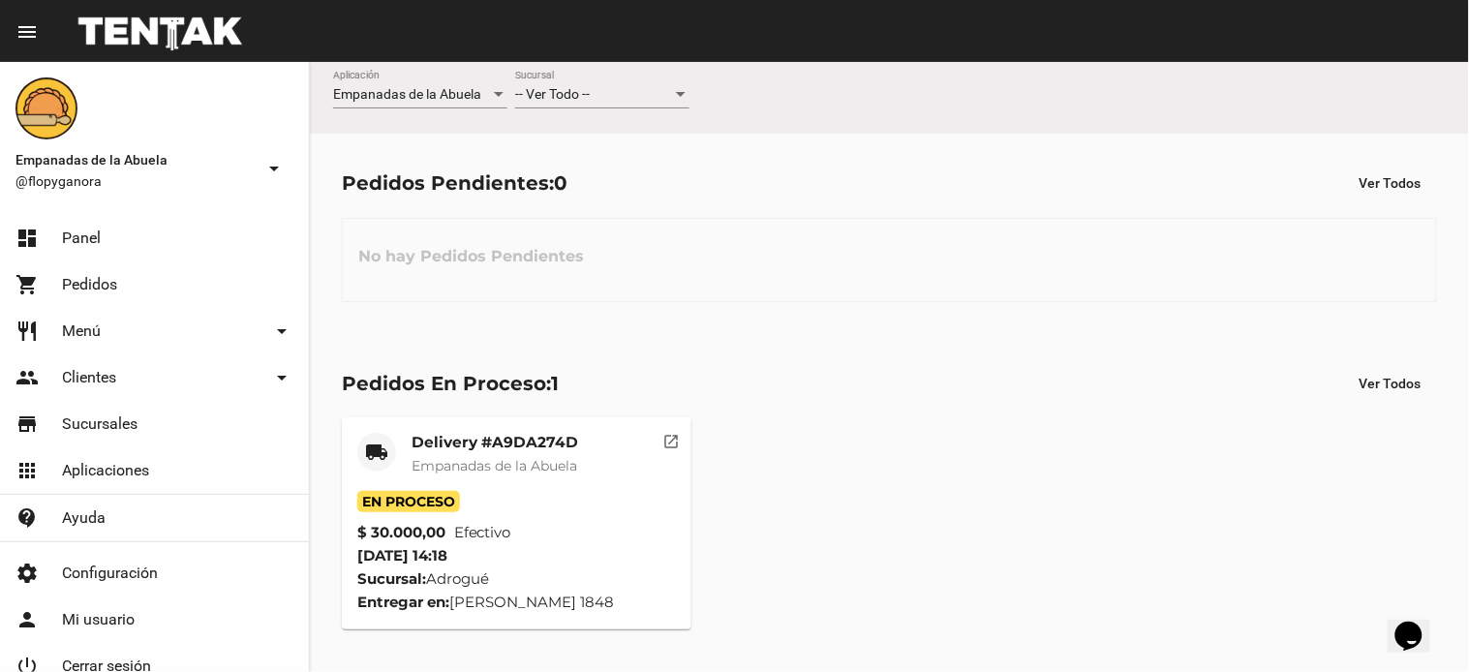
drag, startPoint x: 753, startPoint y: 300, endPoint x: 571, endPoint y: 1, distance: 349.8
click at [731, 146] on div "Pedidos Pendientes: 0 Ver Todos No hay Pedidos Pendientes" at bounding box center [889, 234] width 1159 height 200
click at [868, 245] on div "No hay Pedidos Pendientes" at bounding box center [889, 260] width 1095 height 84
click at [662, 443] on button "open_in_new" at bounding box center [672, 436] width 39 height 39
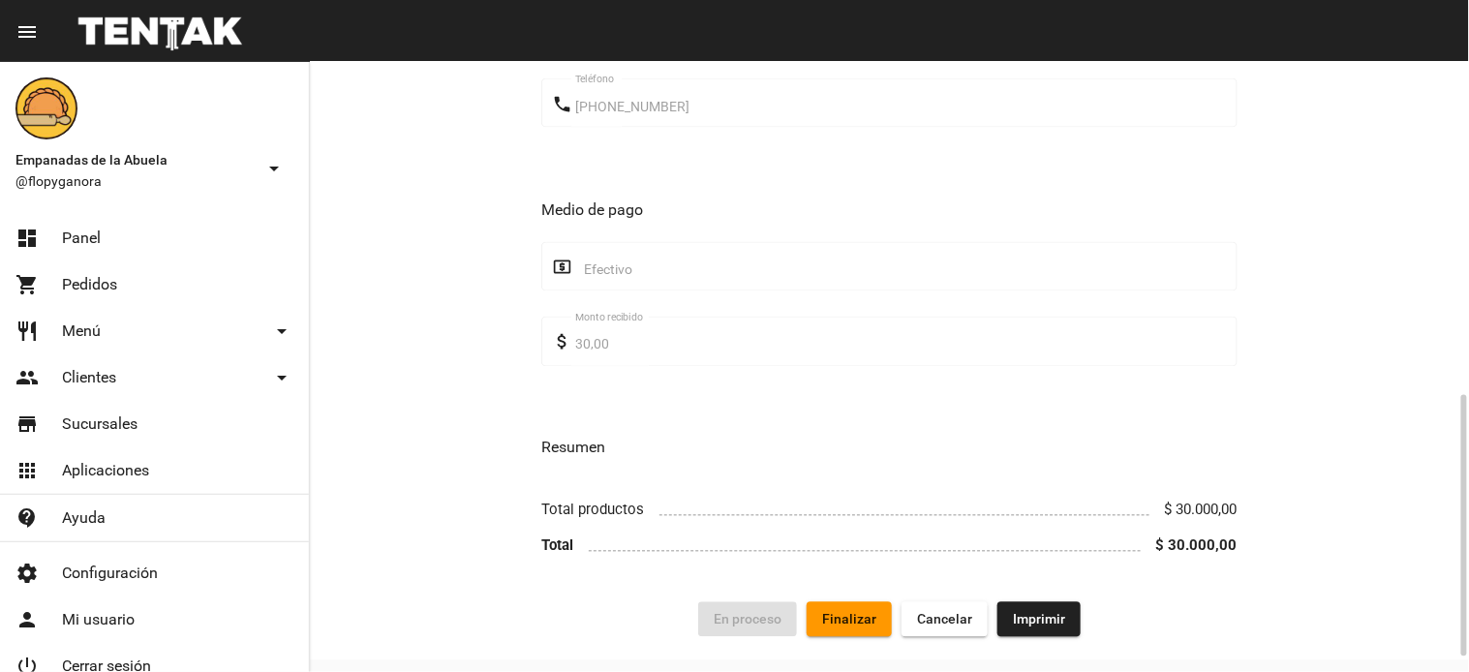
scroll to position [810, 0]
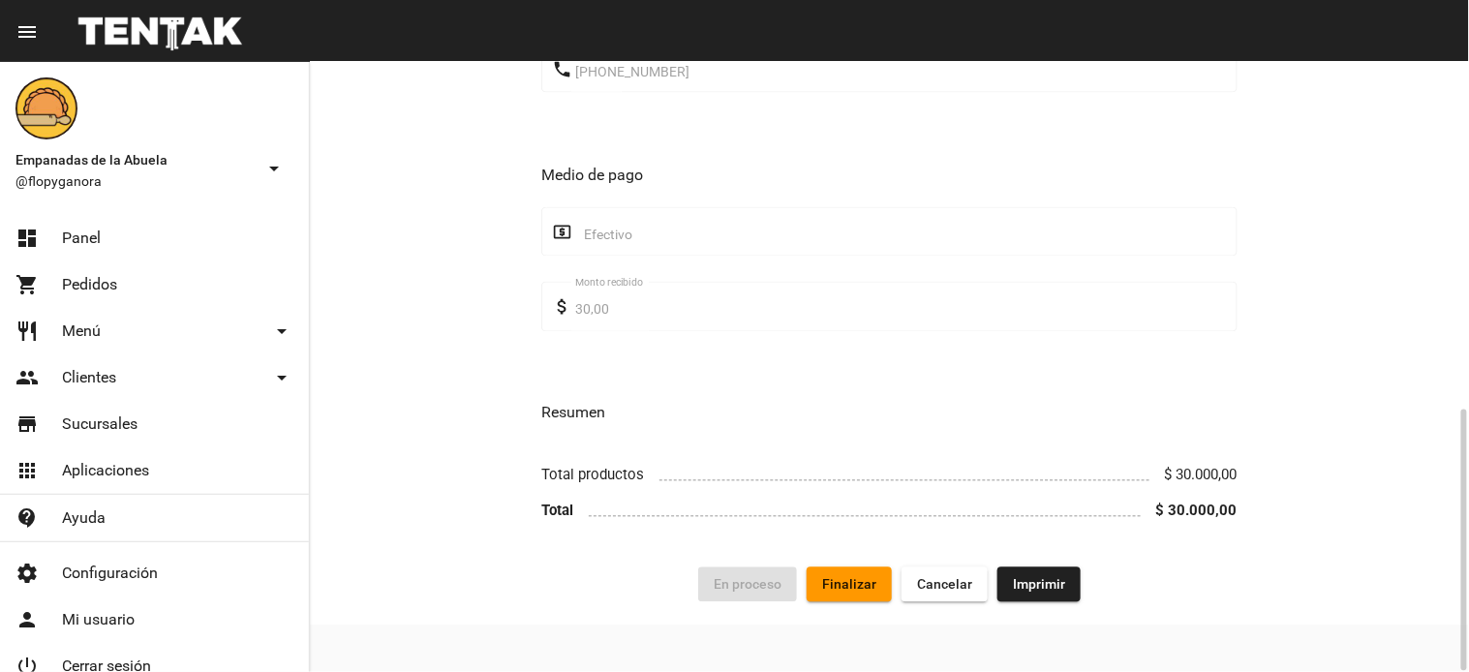
click at [866, 588] on span "Finalizar" at bounding box center [849, 584] width 54 height 15
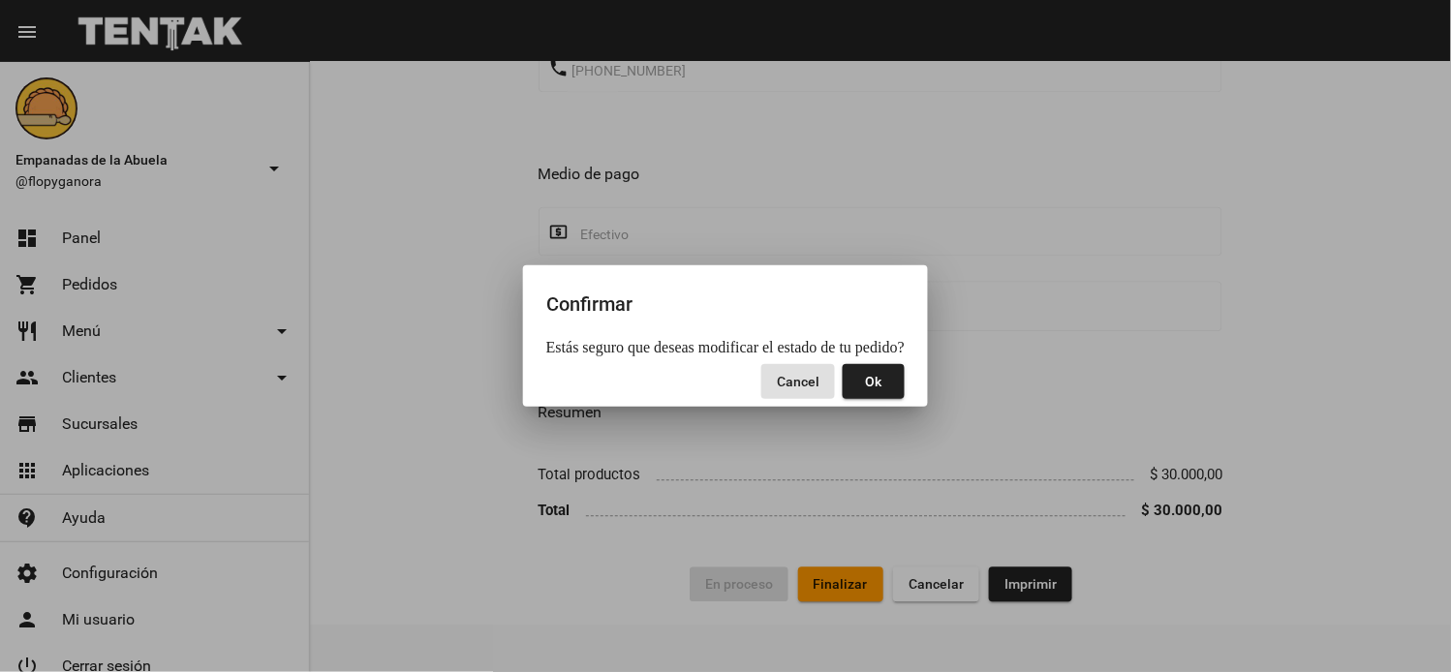
click at [889, 383] on button "Ok" at bounding box center [874, 381] width 62 height 35
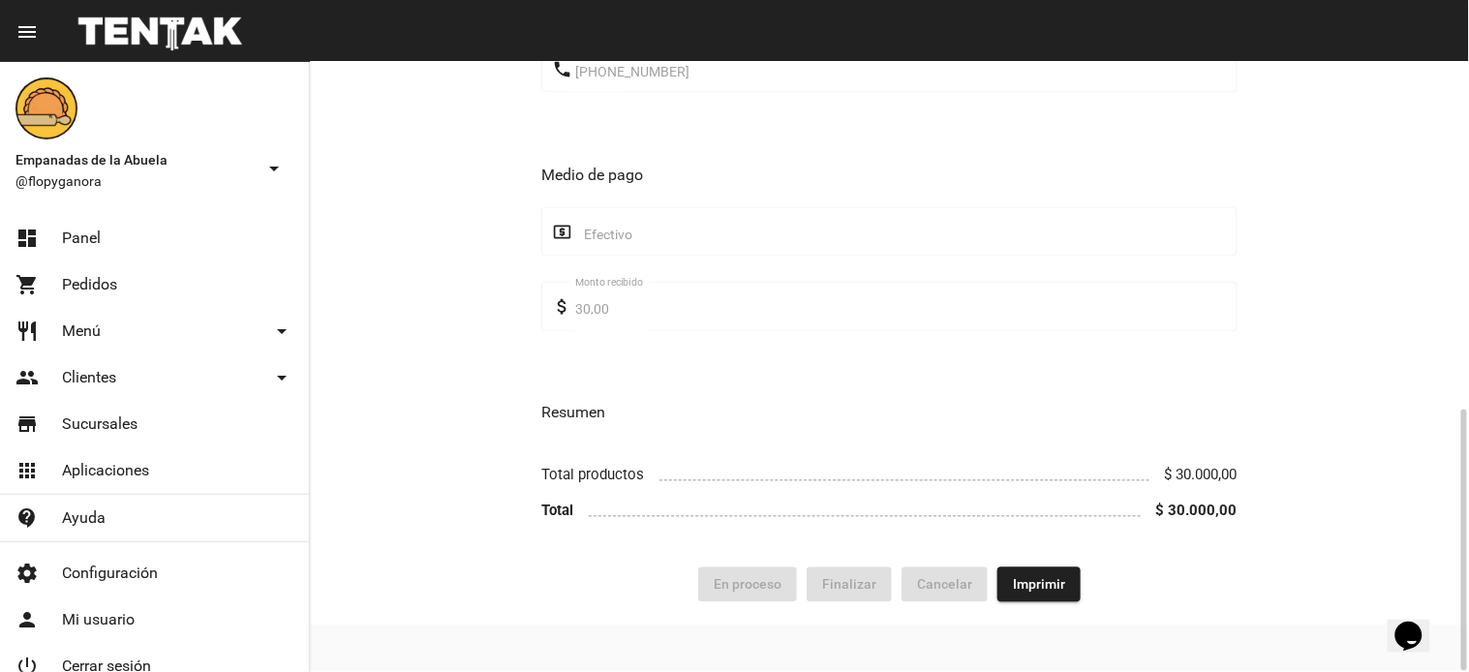
scroll to position [0, 0]
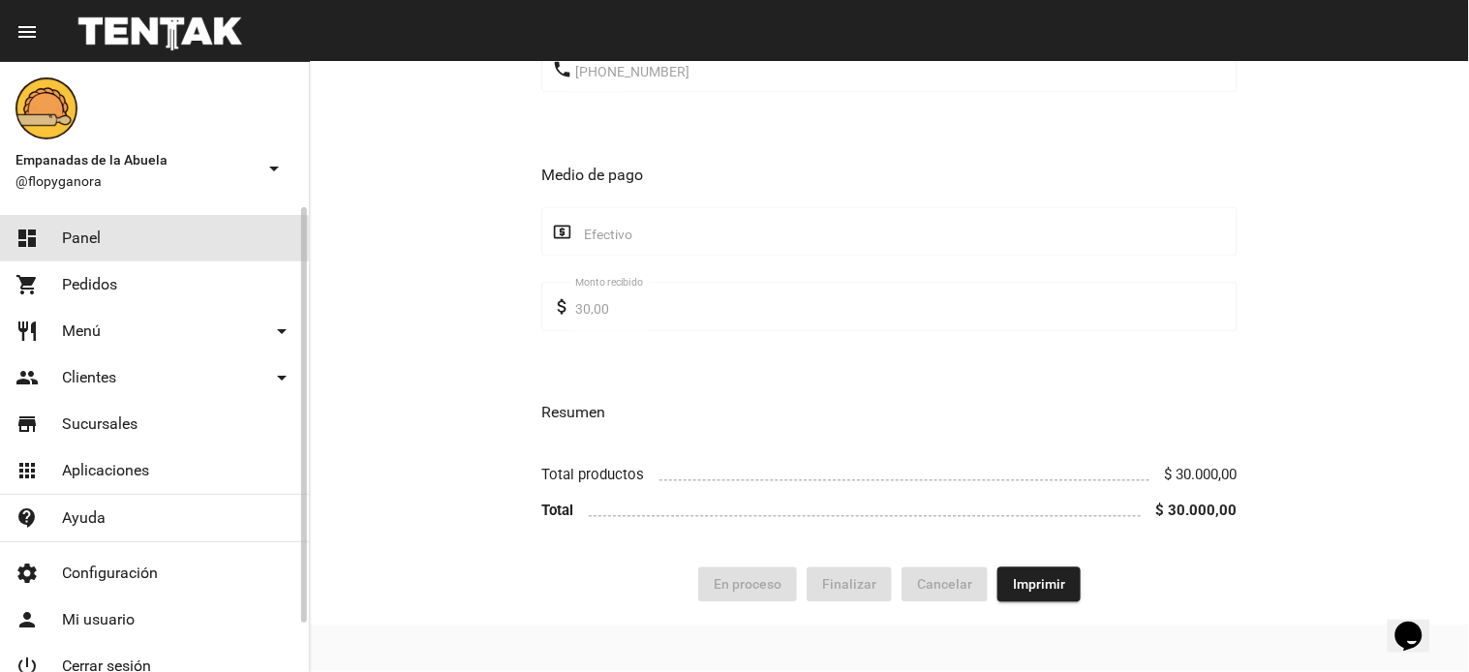
click at [78, 238] on span "Panel" at bounding box center [81, 238] width 39 height 19
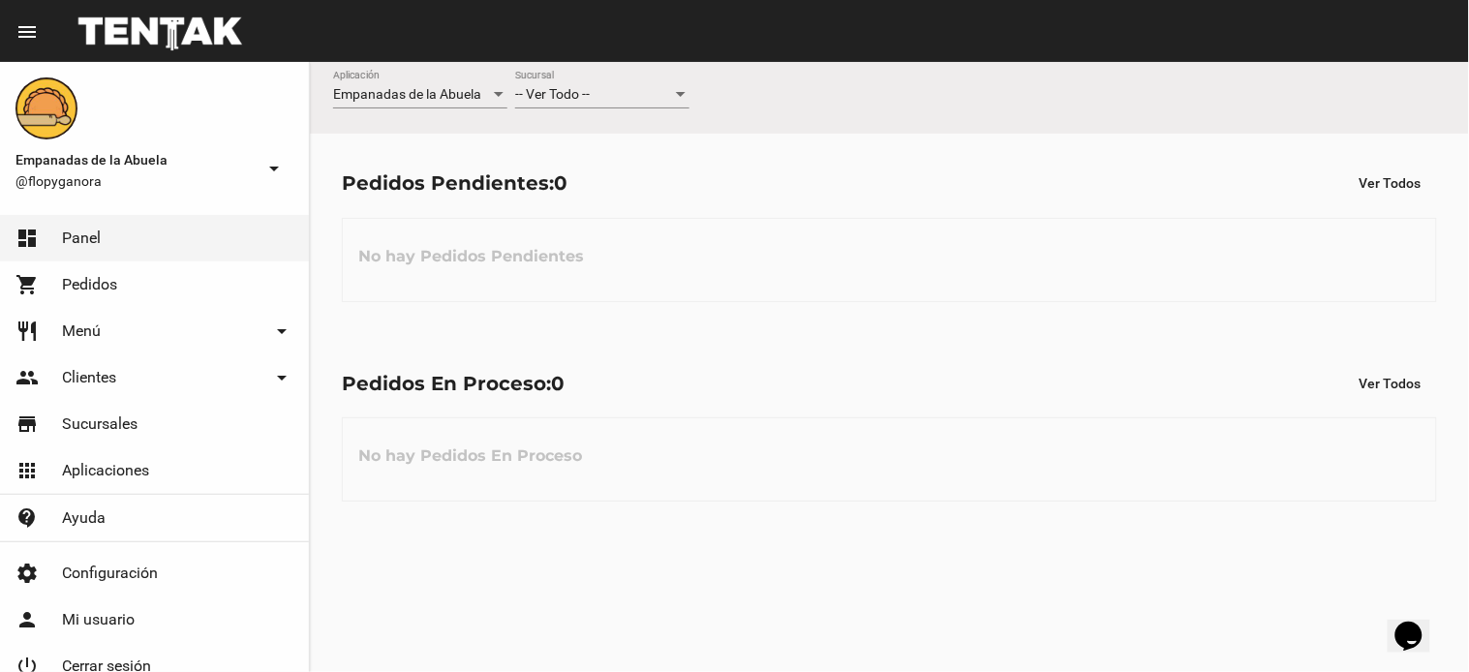
click at [682, 81] on div "-- Ver Todo -- Sucursal" at bounding box center [602, 90] width 174 height 38
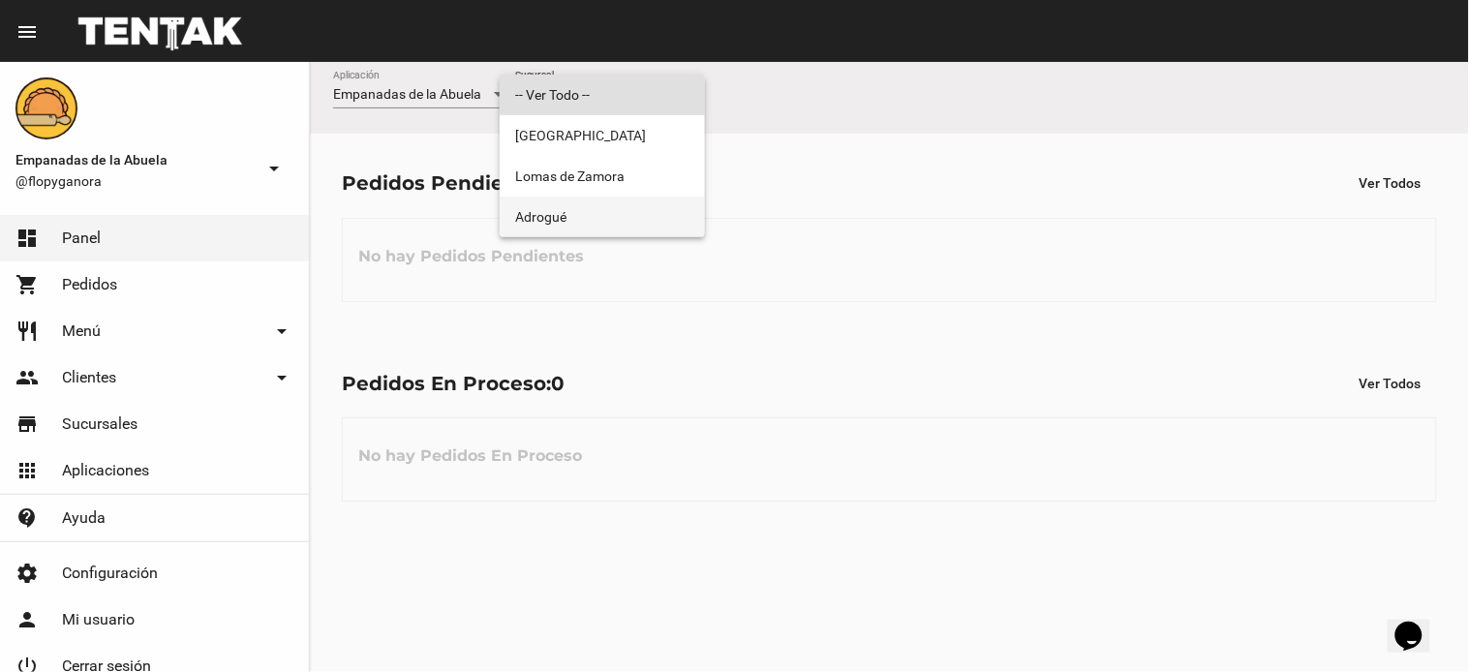
click at [646, 228] on span "Adrogué" at bounding box center [602, 217] width 174 height 41
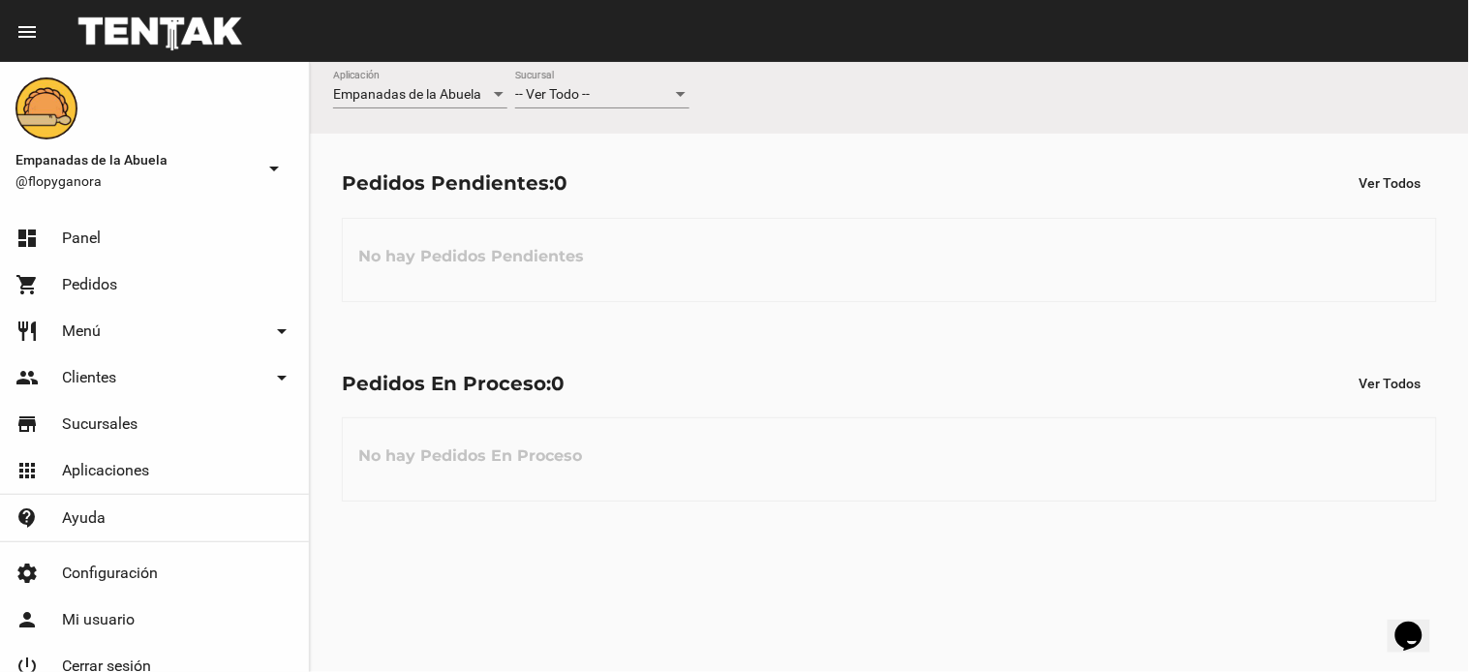
click at [635, 87] on div "-- Ver Todo --" at bounding box center [593, 94] width 157 height 15
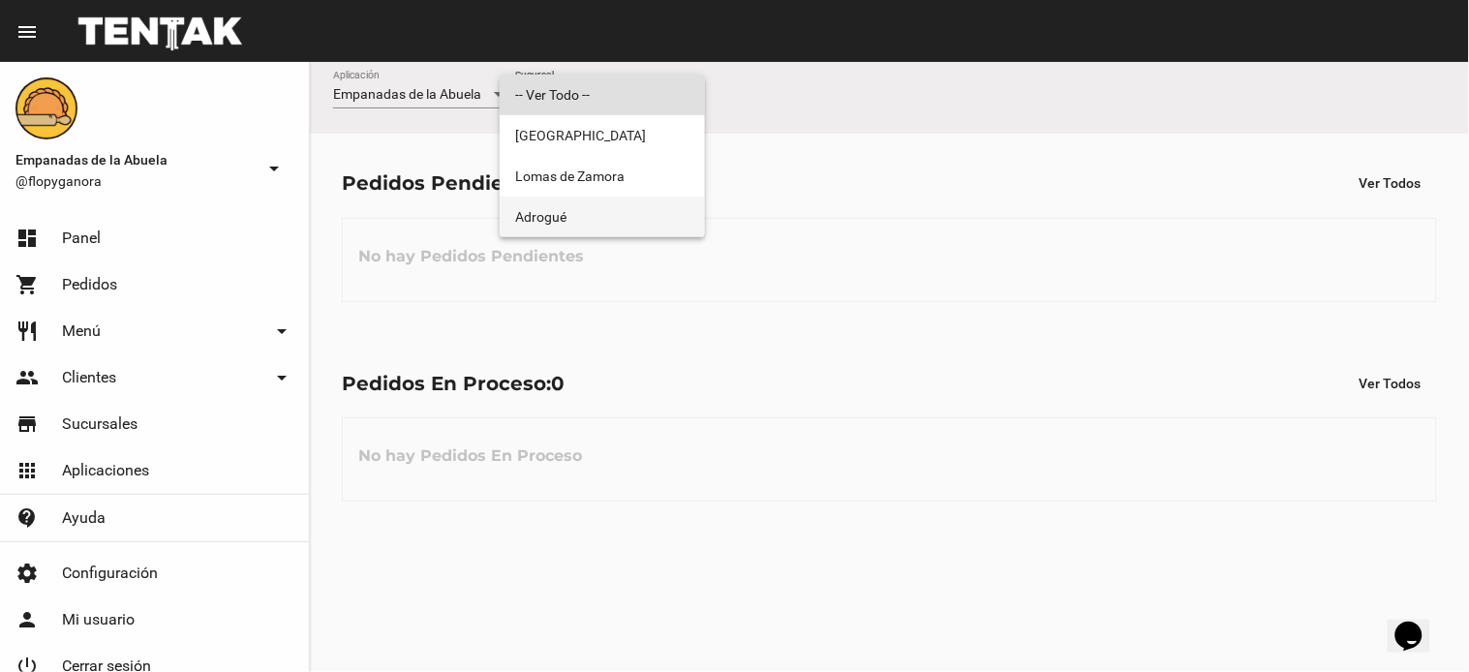
click at [588, 219] on span "Adrogué" at bounding box center [602, 217] width 174 height 41
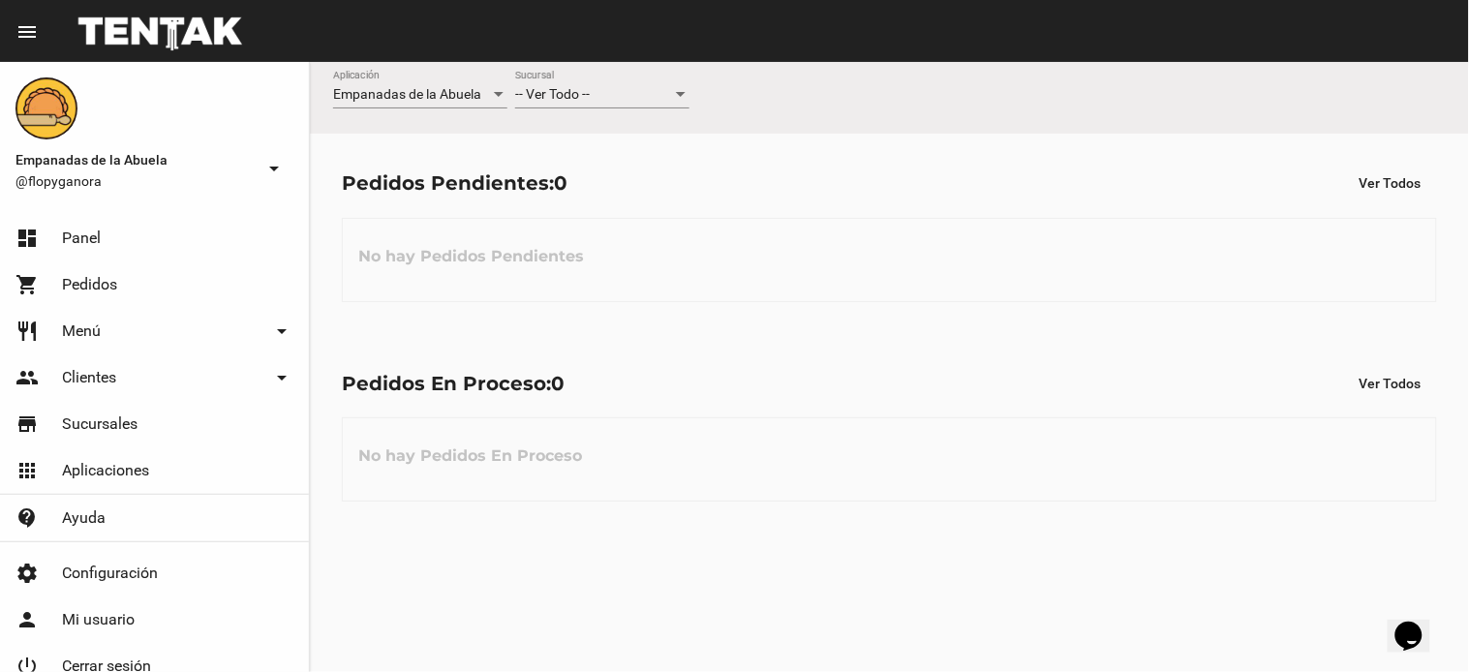
click at [566, 90] on span "-- Ver Todo --" at bounding box center [552, 93] width 75 height 15
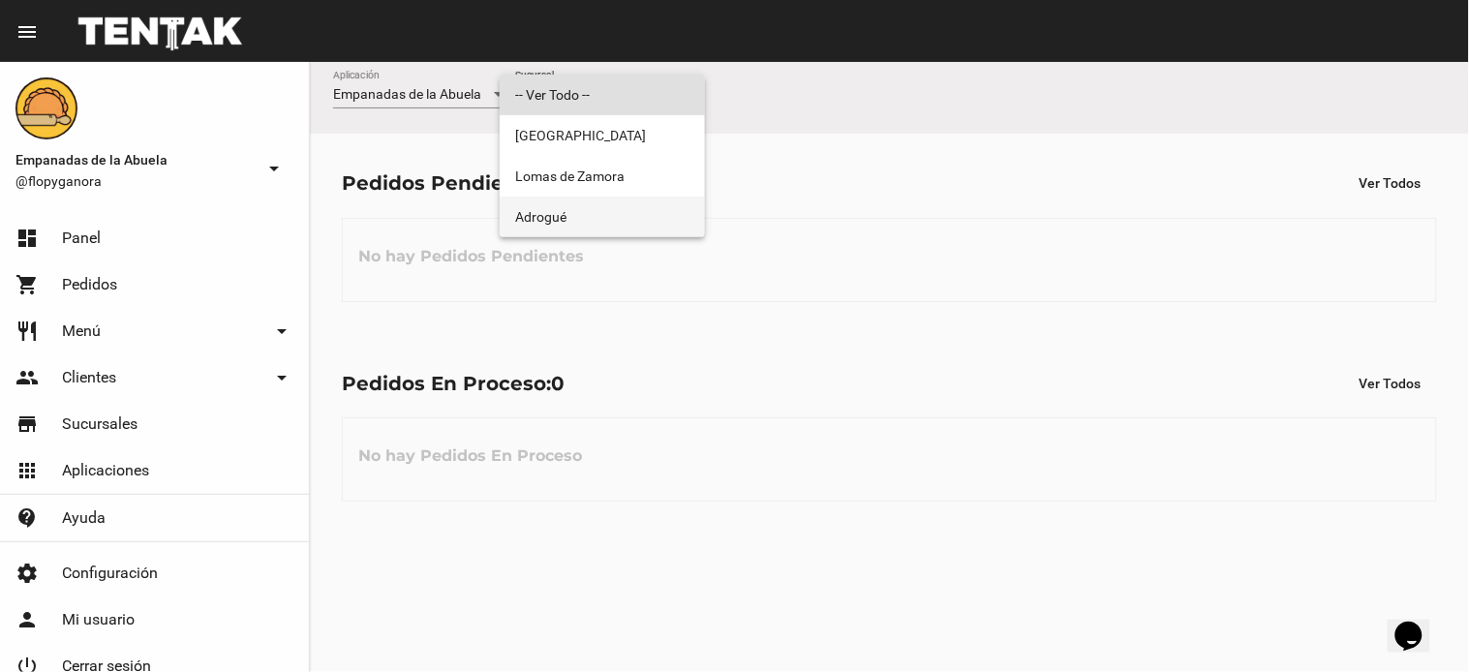
click at [571, 206] on span "Adrogué" at bounding box center [602, 217] width 174 height 41
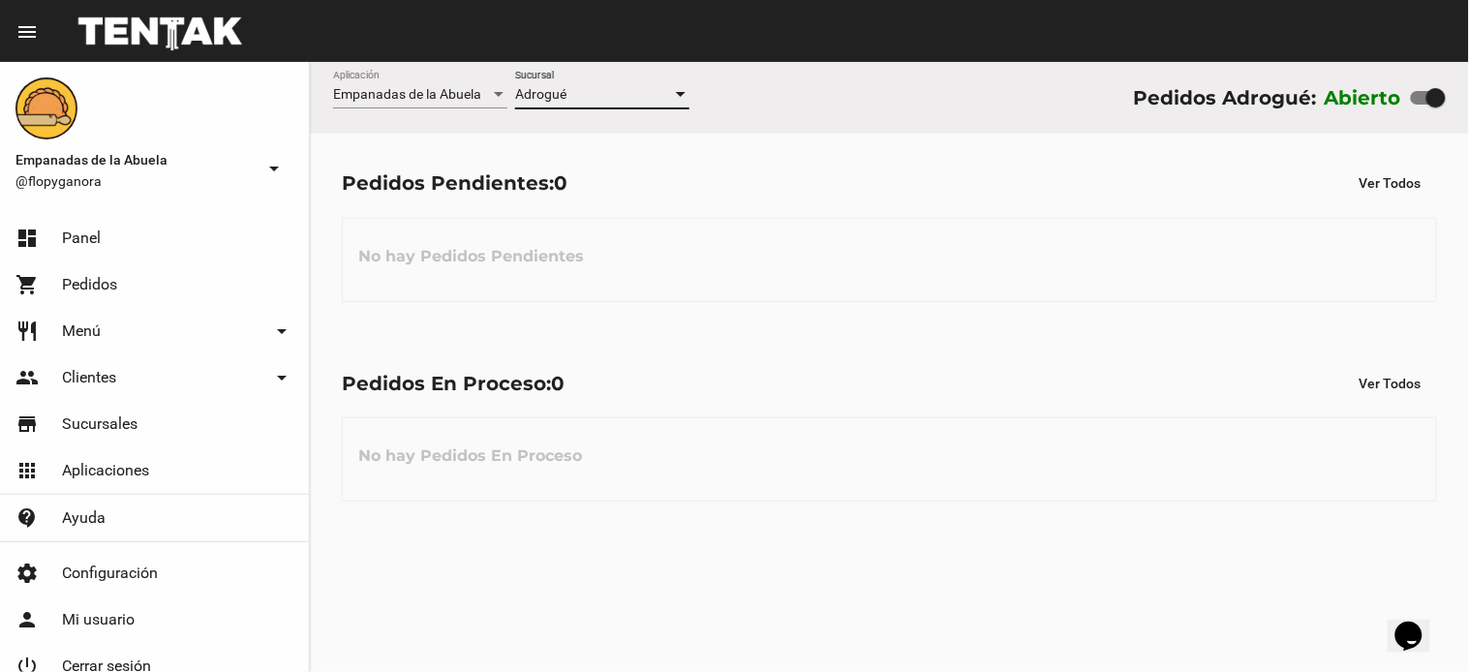
click at [1426, 101] on div at bounding box center [1428, 98] width 35 height 14
click at [1421, 105] on input "checkbox" at bounding box center [1420, 105] width 1 height 1
checkbox input "false"
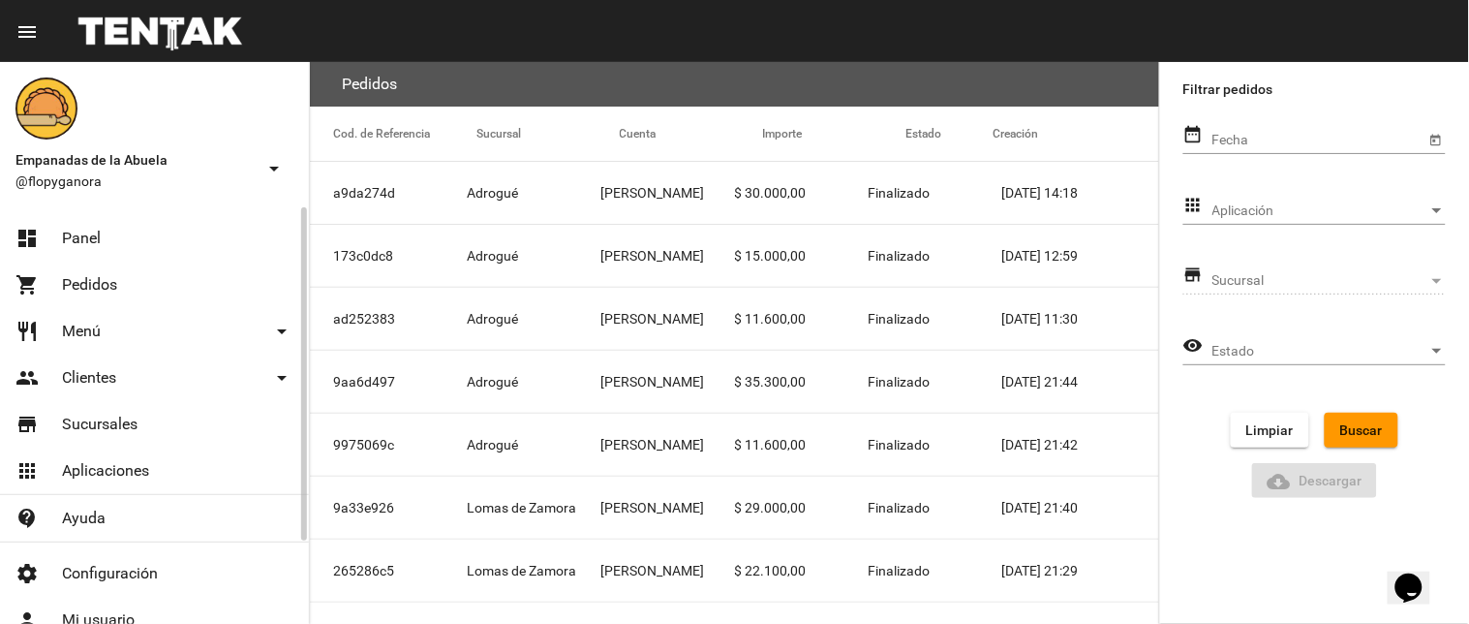
click at [112, 233] on link "dashboard Panel" at bounding box center [154, 238] width 309 height 46
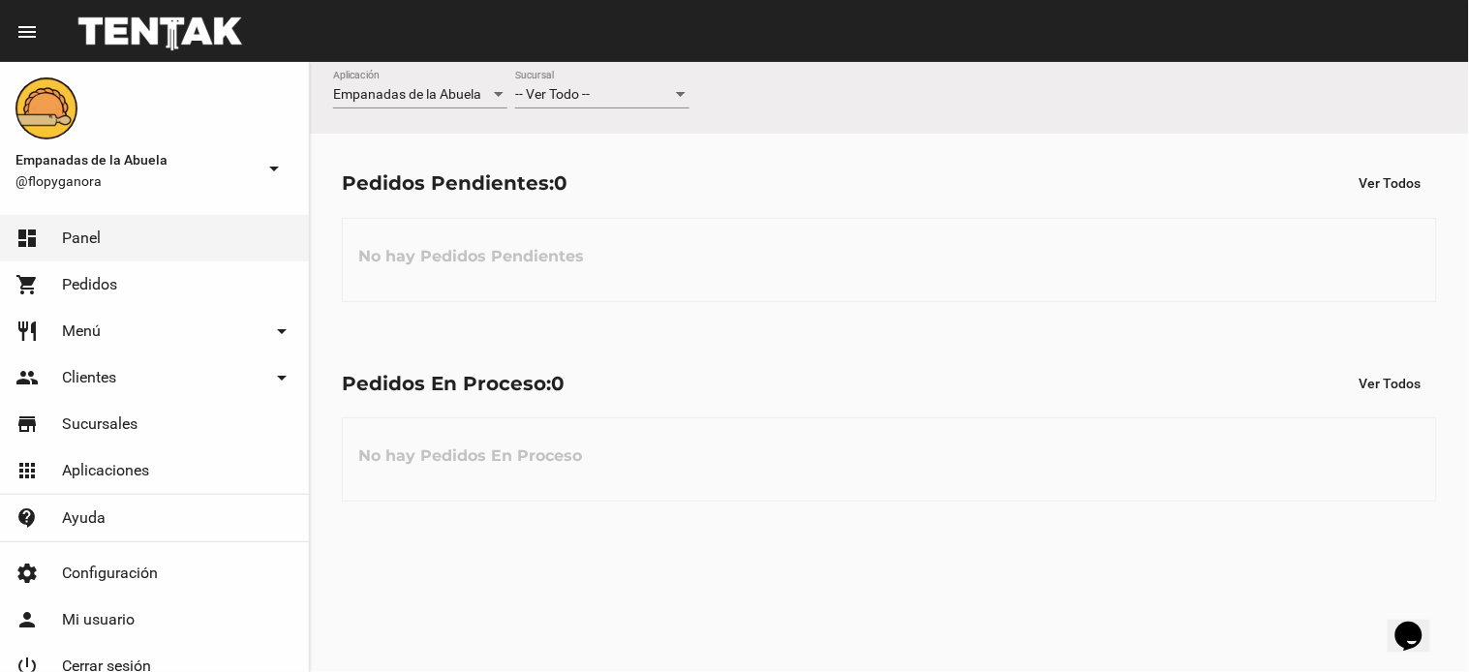
click at [578, 103] on div "-- Ver Todo -- Sucursal" at bounding box center [602, 90] width 174 height 38
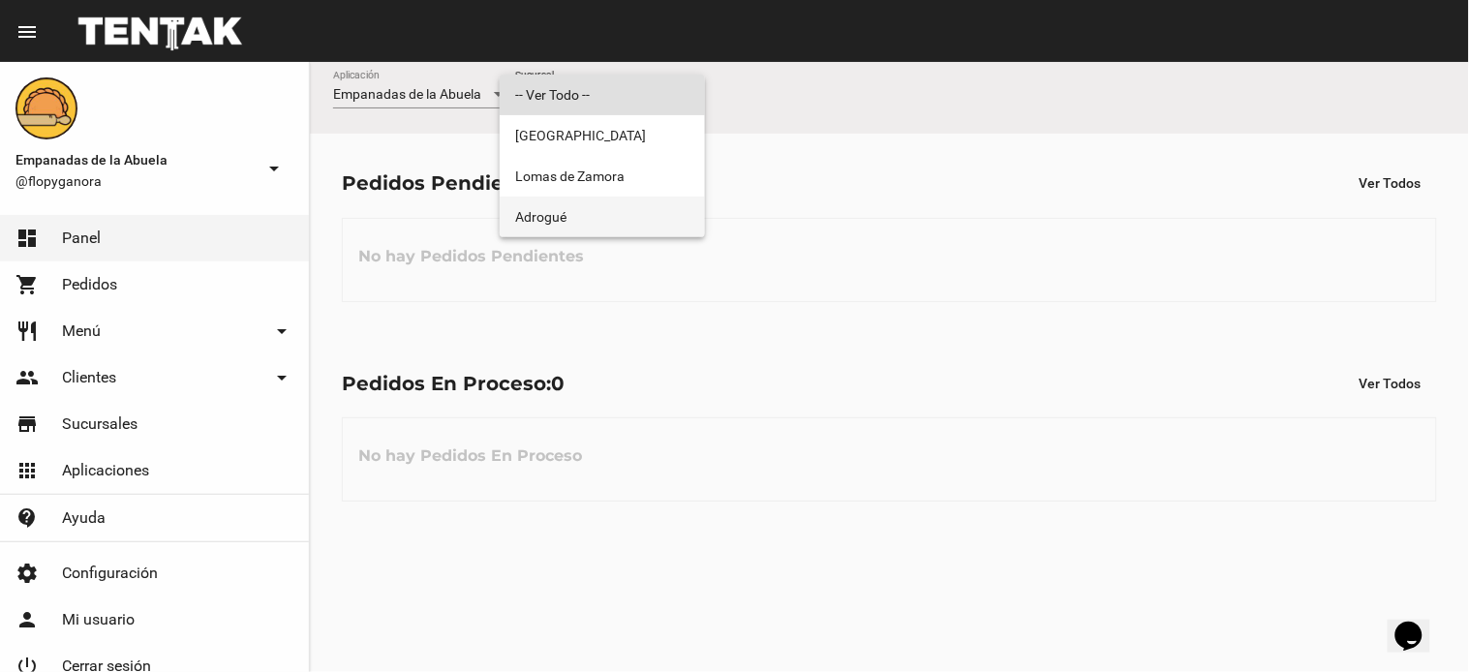
click at [550, 221] on span "Adrogué" at bounding box center [602, 217] width 174 height 41
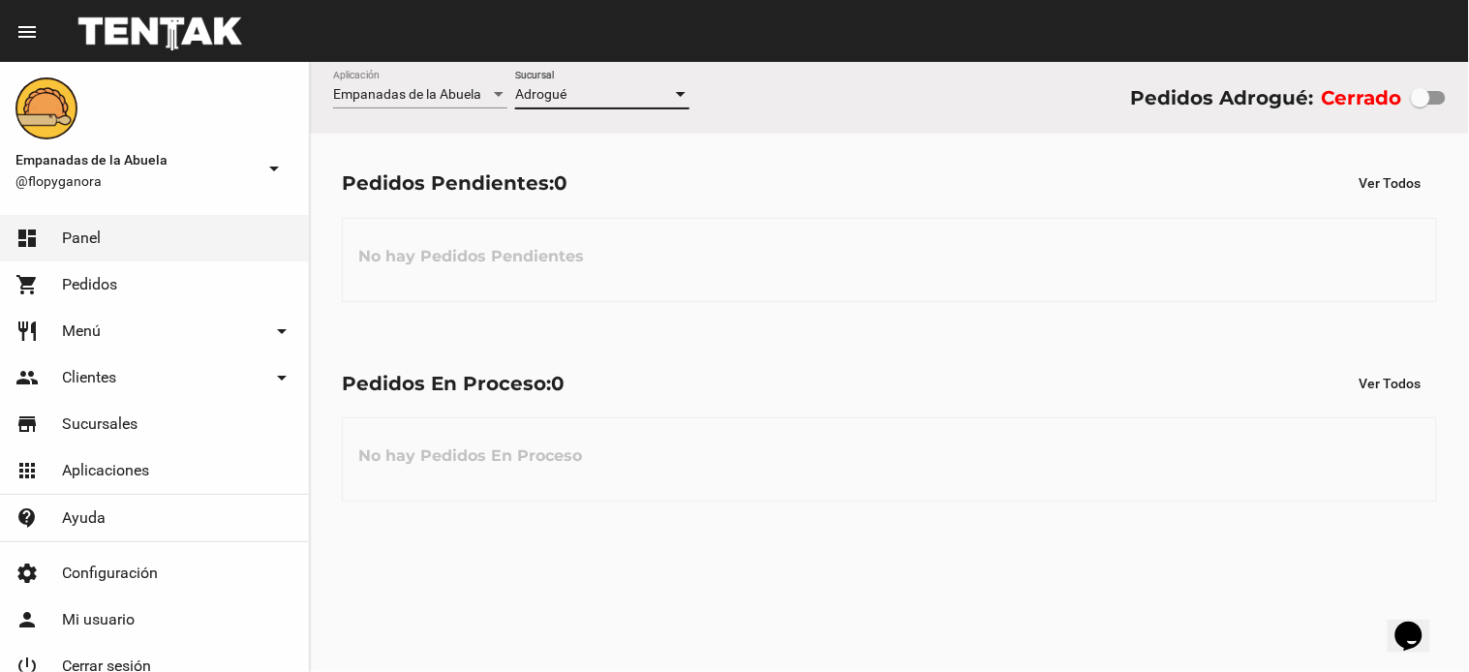
click at [984, 382] on div "Pedidos En Proceso: 0 Ver Todos" at bounding box center [889, 383] width 1095 height 35
